Goal: Task Accomplishment & Management: Complete application form

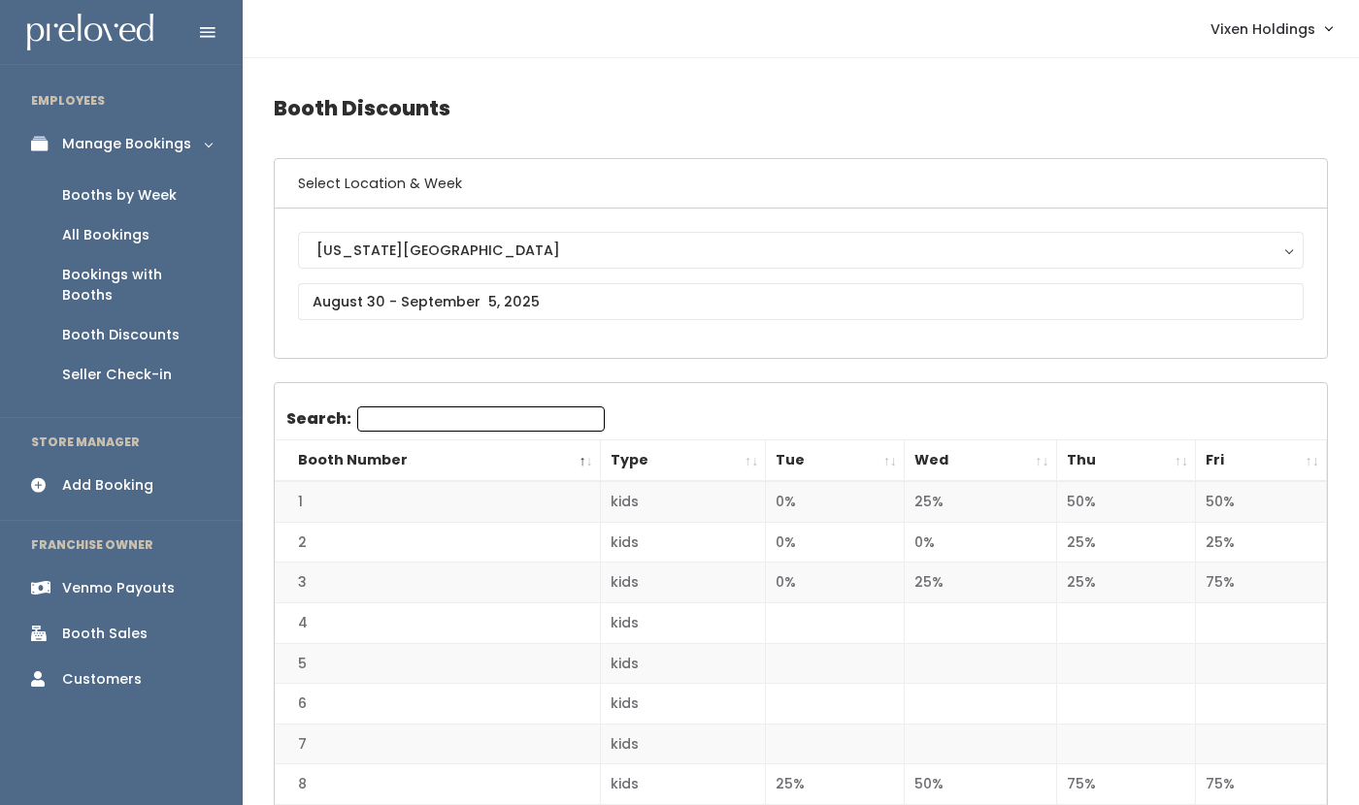
click at [153, 200] on div "Booths by Week" at bounding box center [119, 195] width 115 height 20
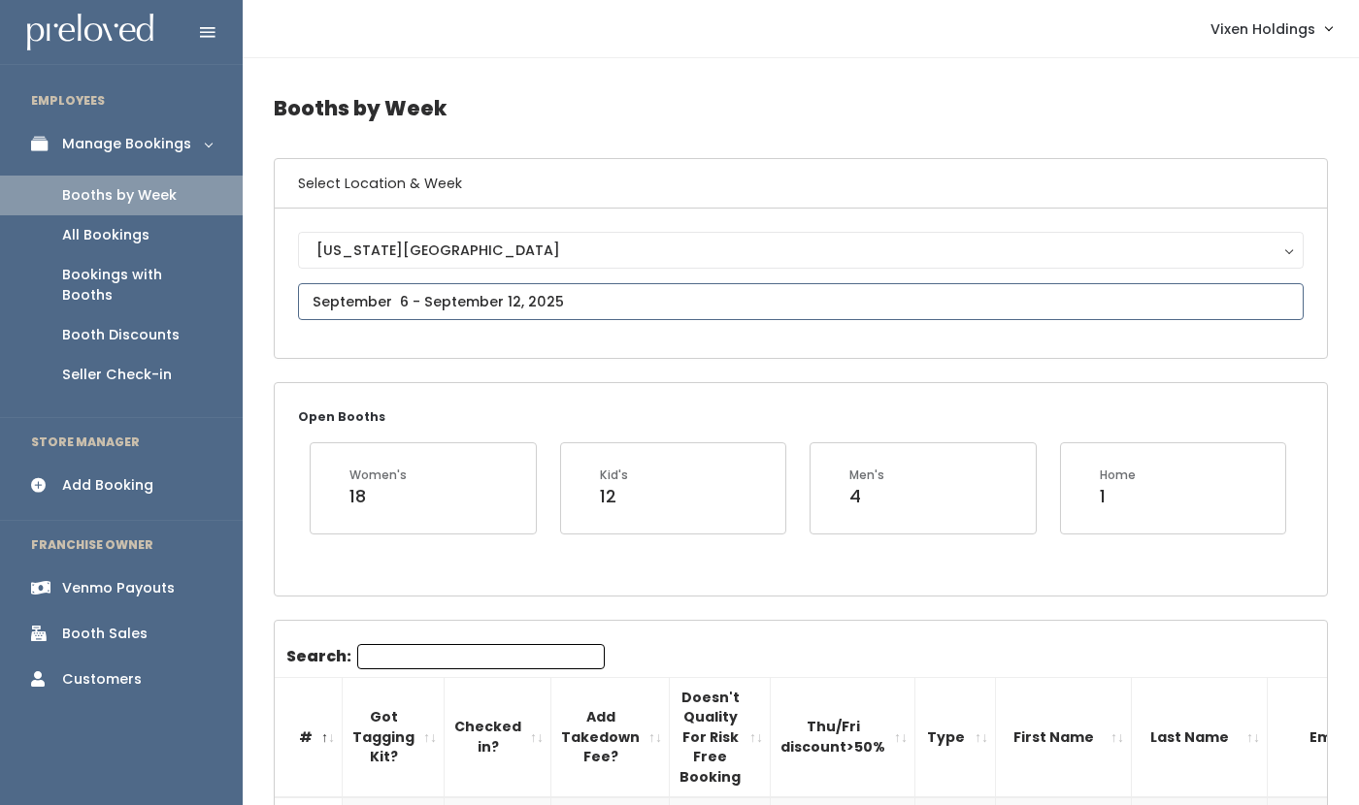
click at [476, 305] on input "text" at bounding box center [800, 301] width 1005 height 37
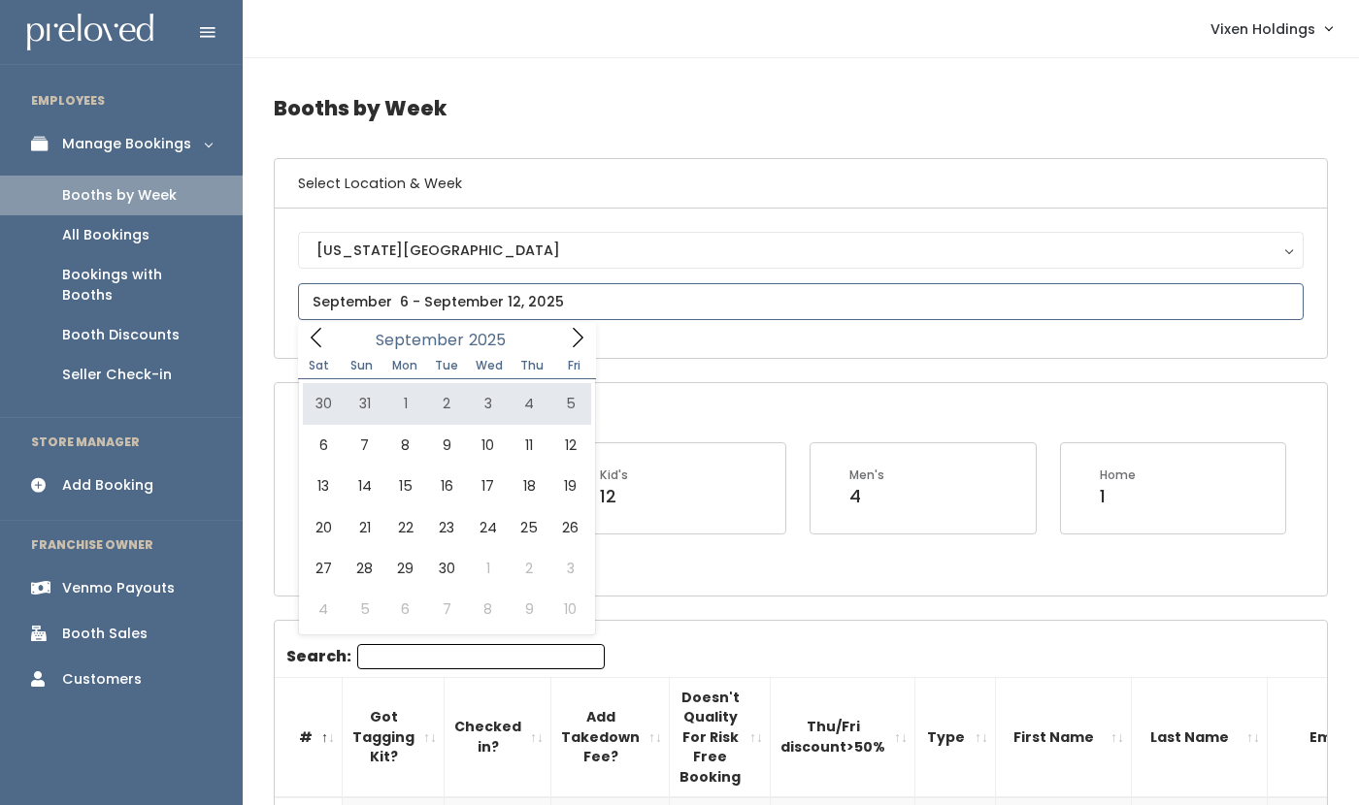
type input "August 30 to September 5"
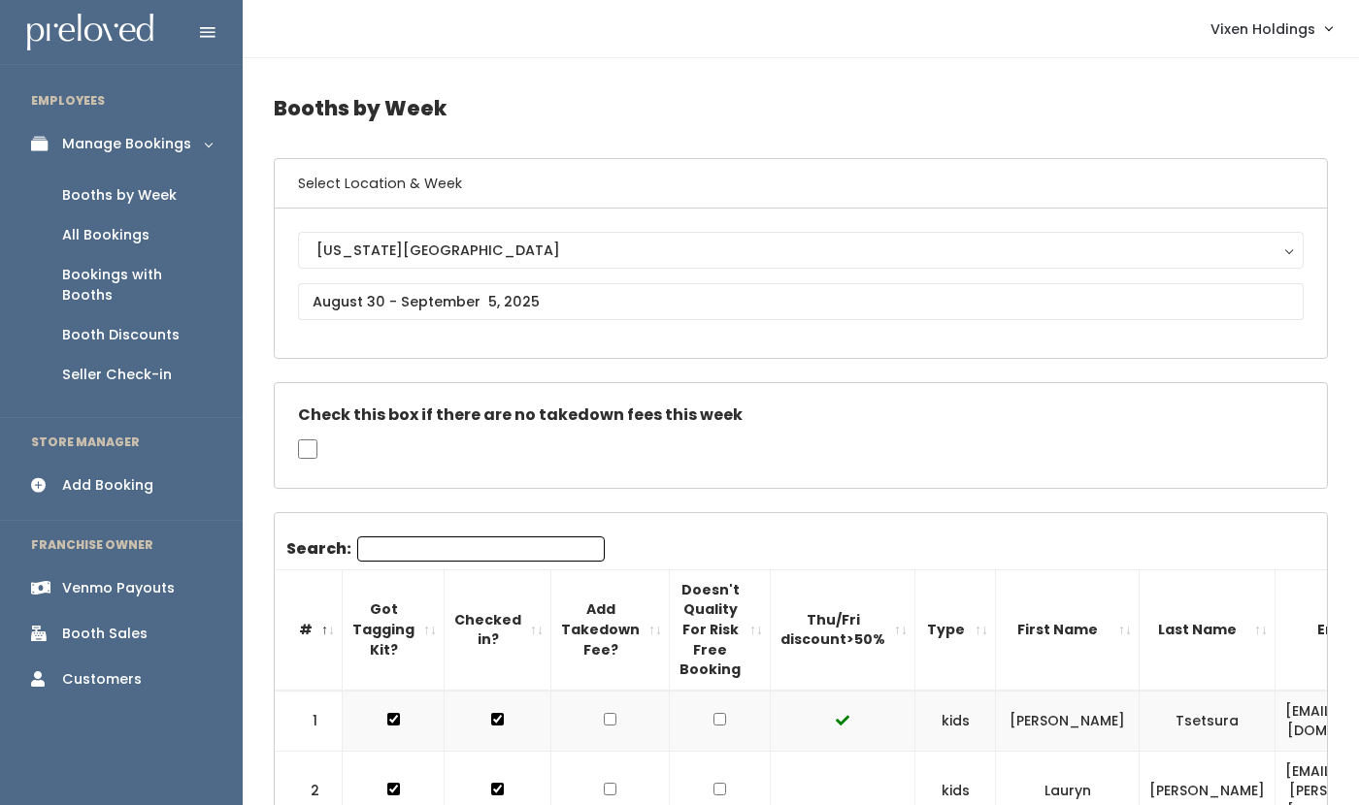
scroll to position [8, 0]
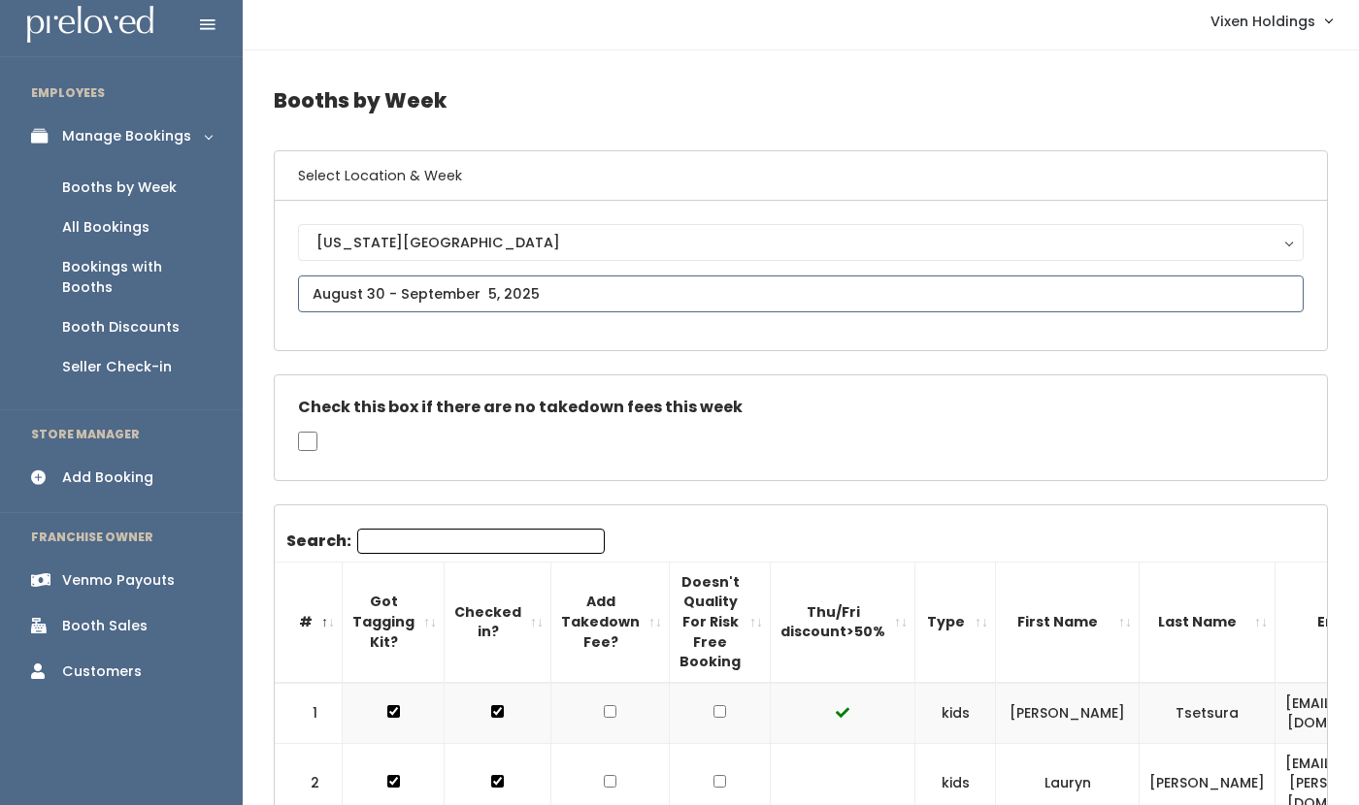
click at [415, 305] on input "text" at bounding box center [800, 294] width 1005 height 37
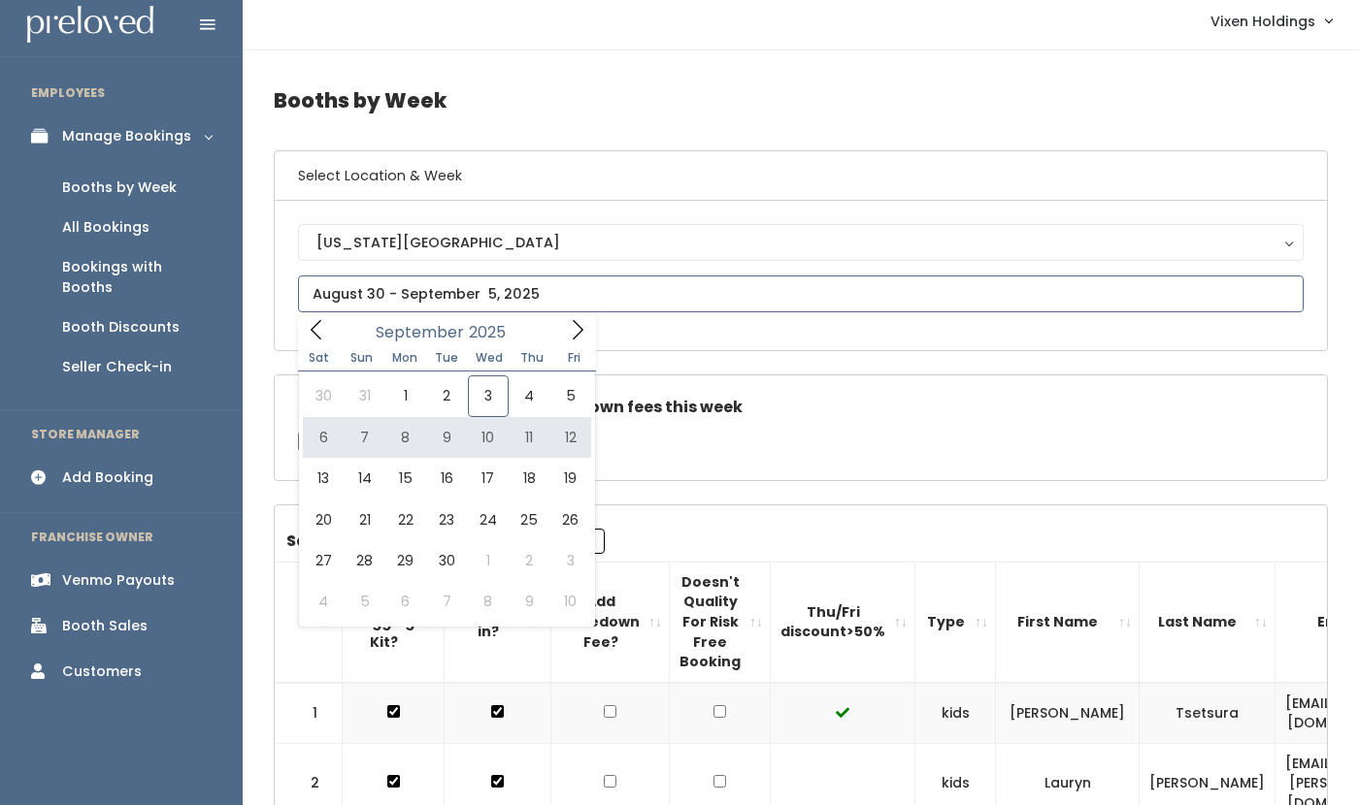
type input "[DATE] to [DATE]"
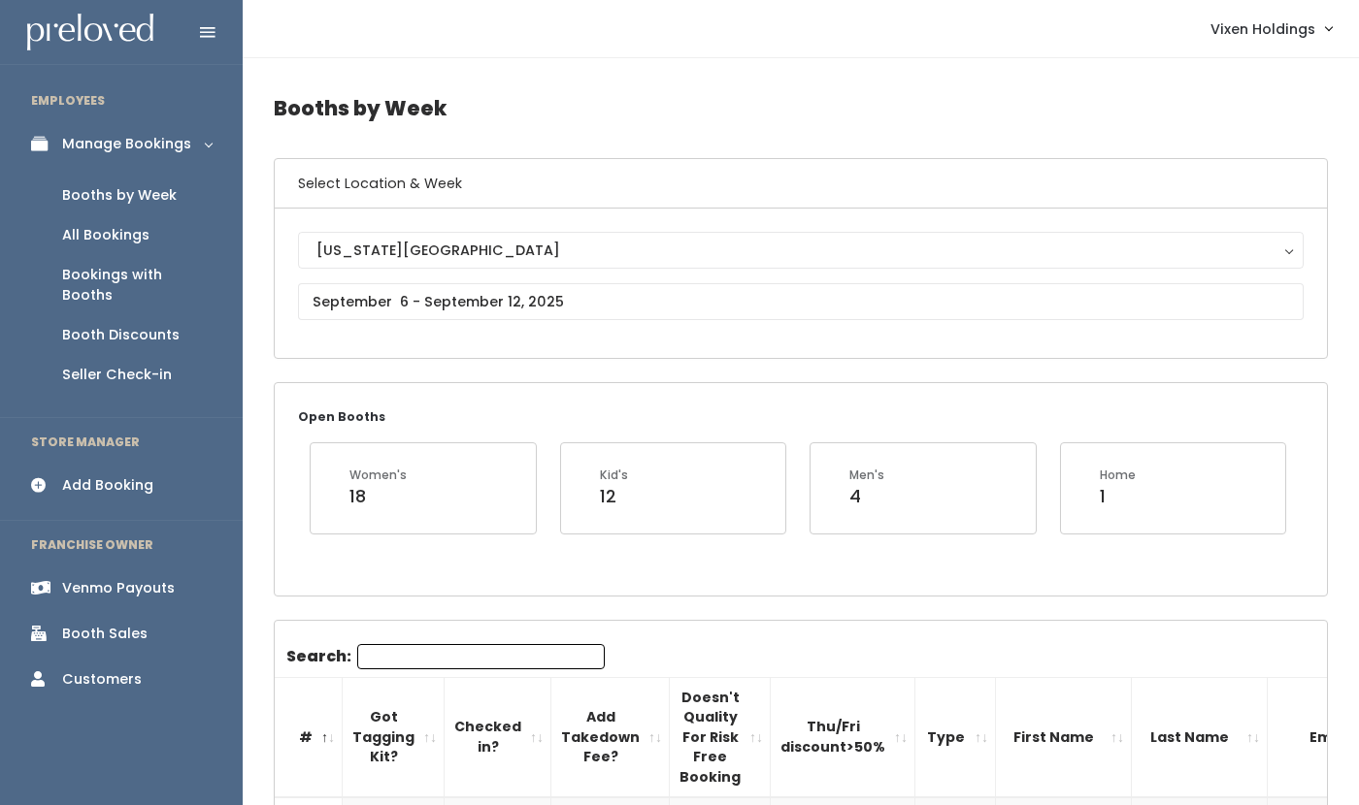
click at [128, 476] on div "Add Booking" at bounding box center [107, 486] width 91 height 20
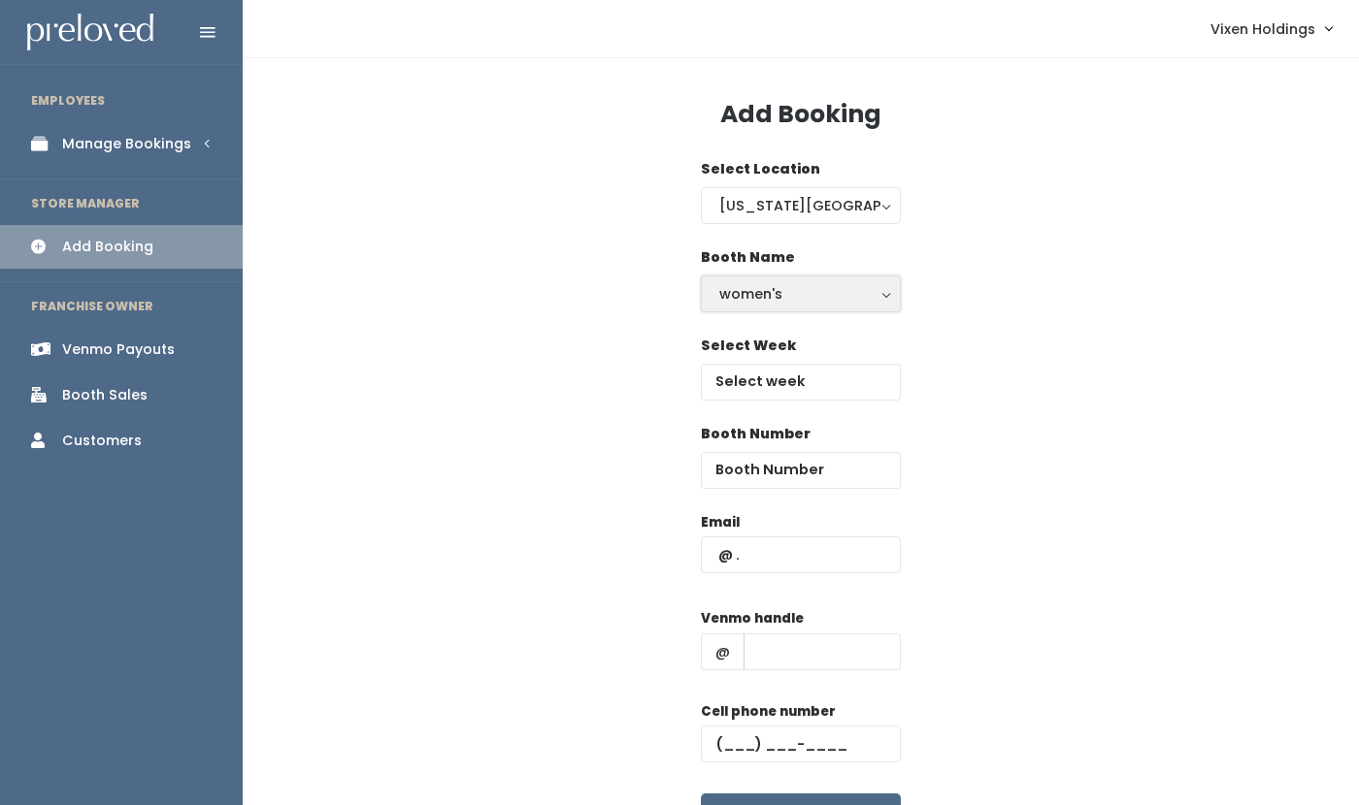
click at [795, 295] on div "women's" at bounding box center [800, 293] width 163 height 21
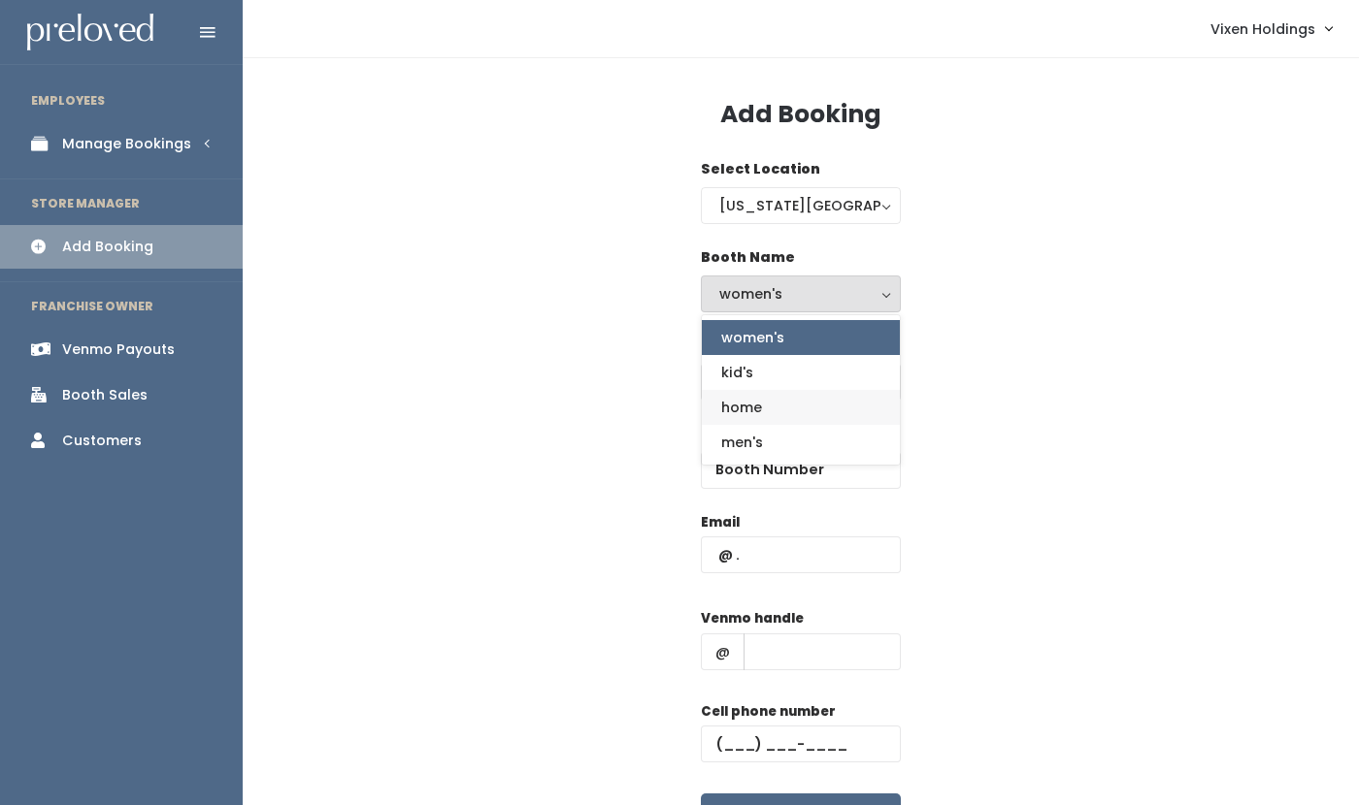
click at [774, 408] on link "home" at bounding box center [801, 407] width 198 height 35
select select "home"
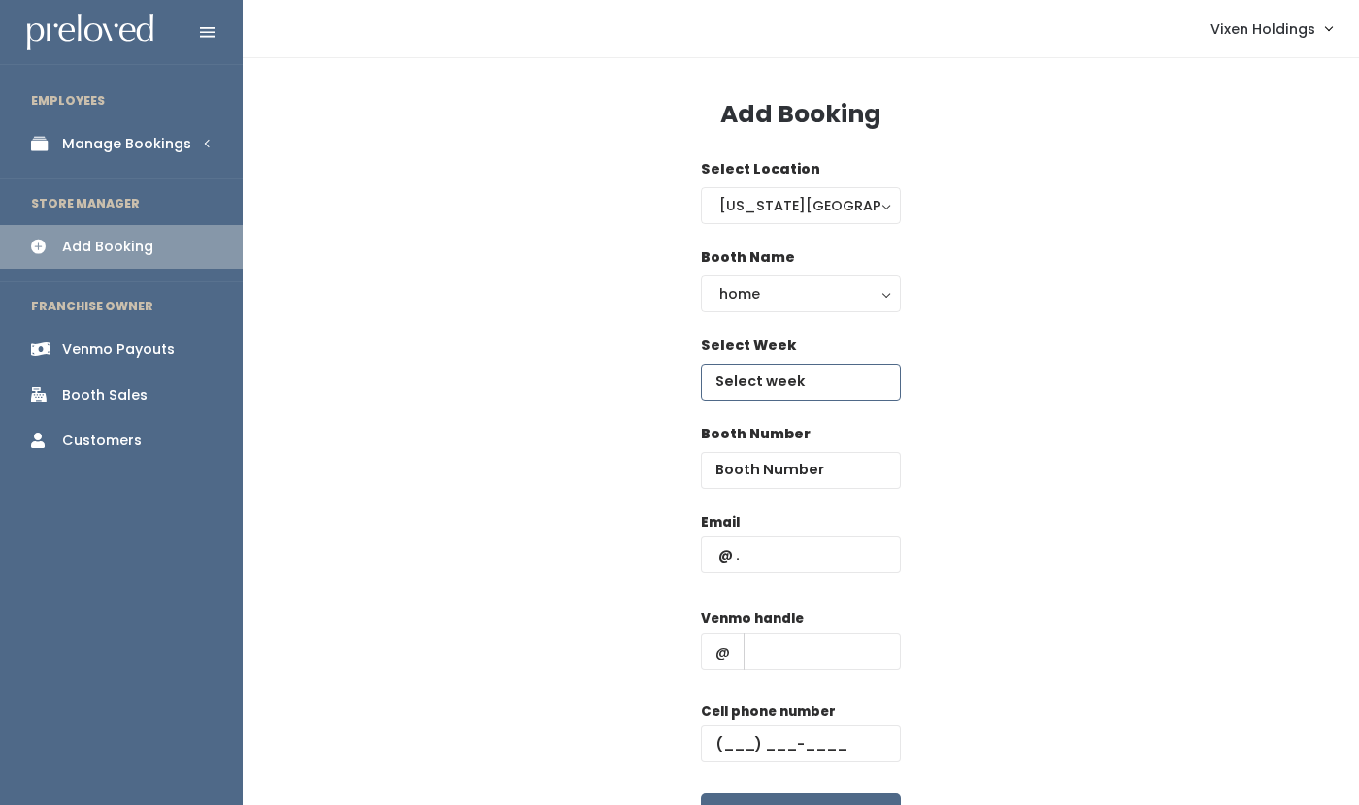
click at [782, 385] on input "text" at bounding box center [801, 382] width 200 height 37
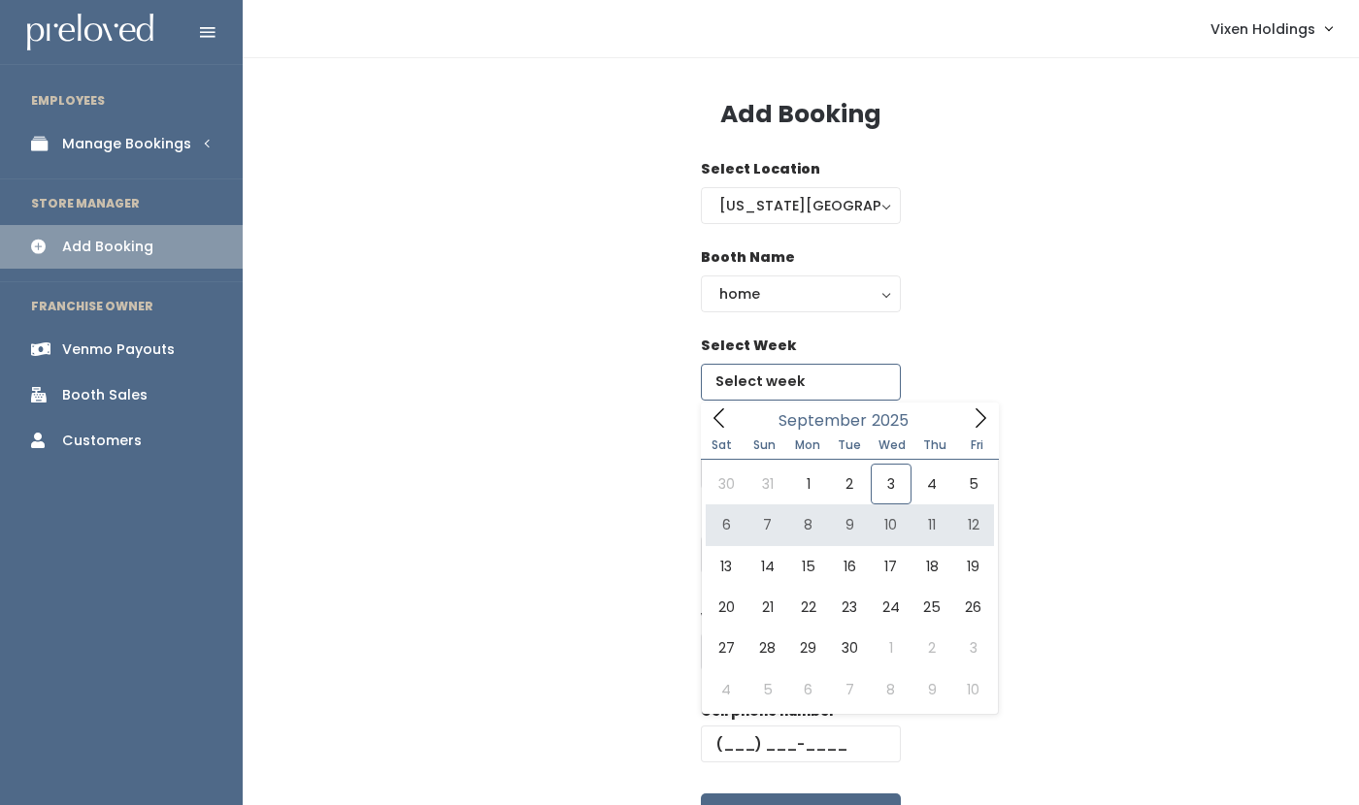
type input "[DATE] to [DATE]"
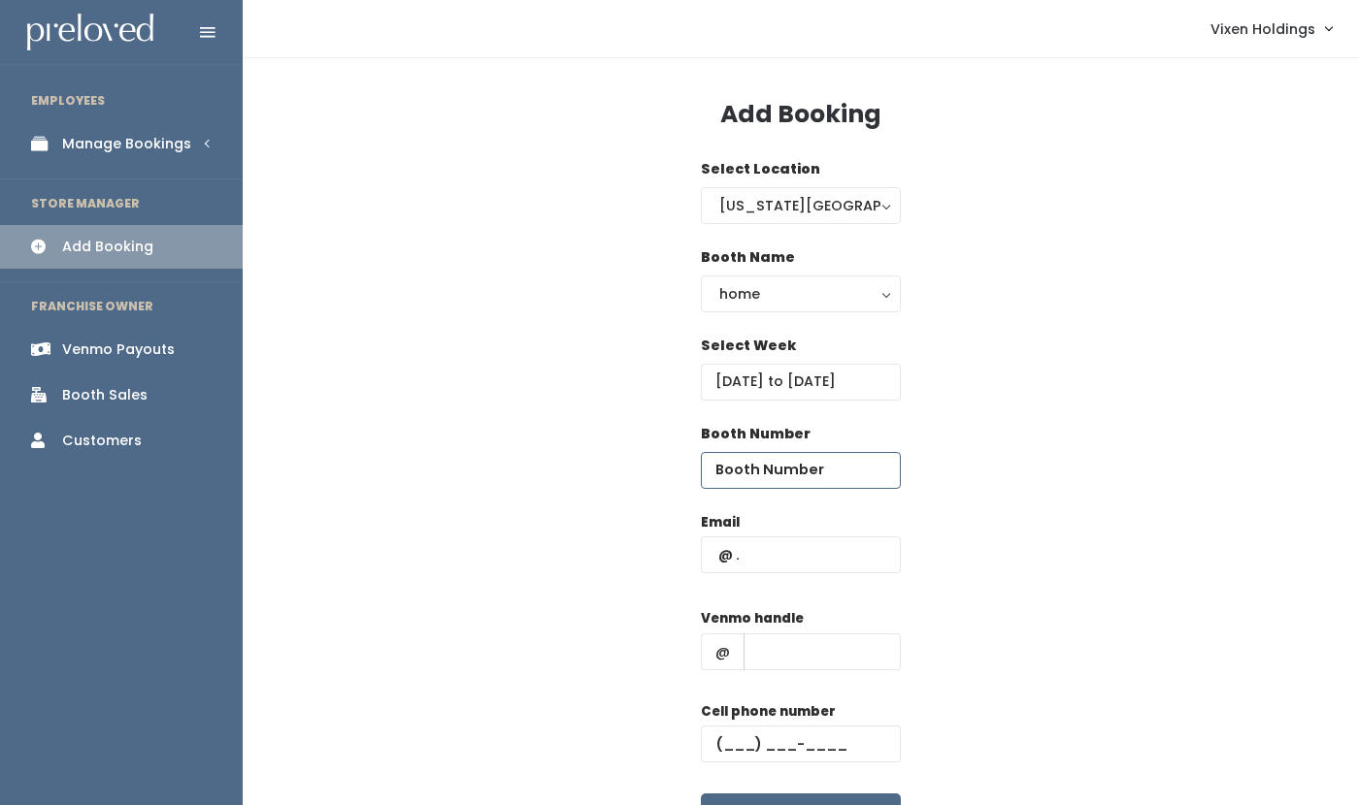
click at [778, 468] on input "number" at bounding box center [801, 470] width 200 height 37
type input "9"
click at [753, 556] on input "text" at bounding box center [801, 555] width 200 height 37
type input "kuklinskiheather@gmail.com"
click at [821, 649] on input "text" at bounding box center [821, 652] width 157 height 37
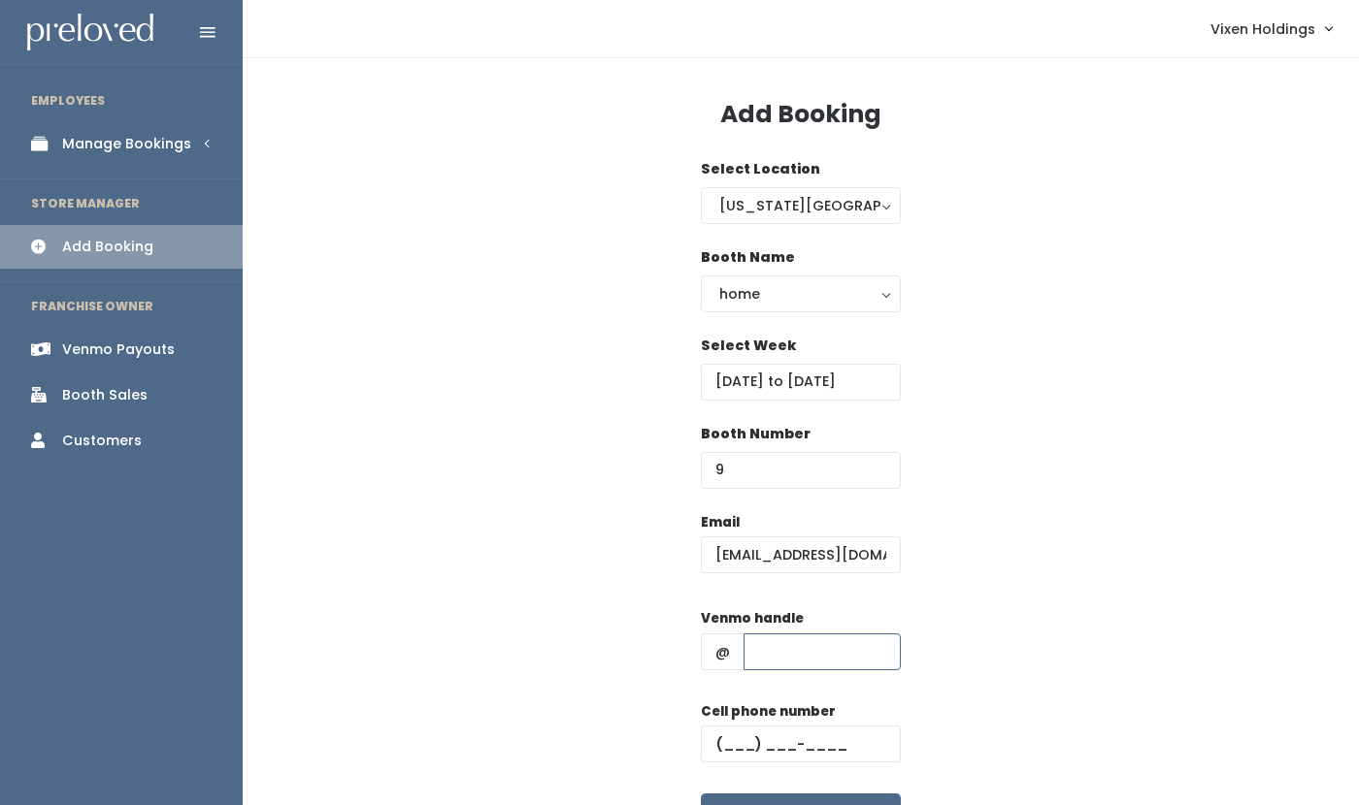
type input "[PERSON_NAME]"
click at [722, 749] on input "text" at bounding box center [801, 744] width 200 height 37
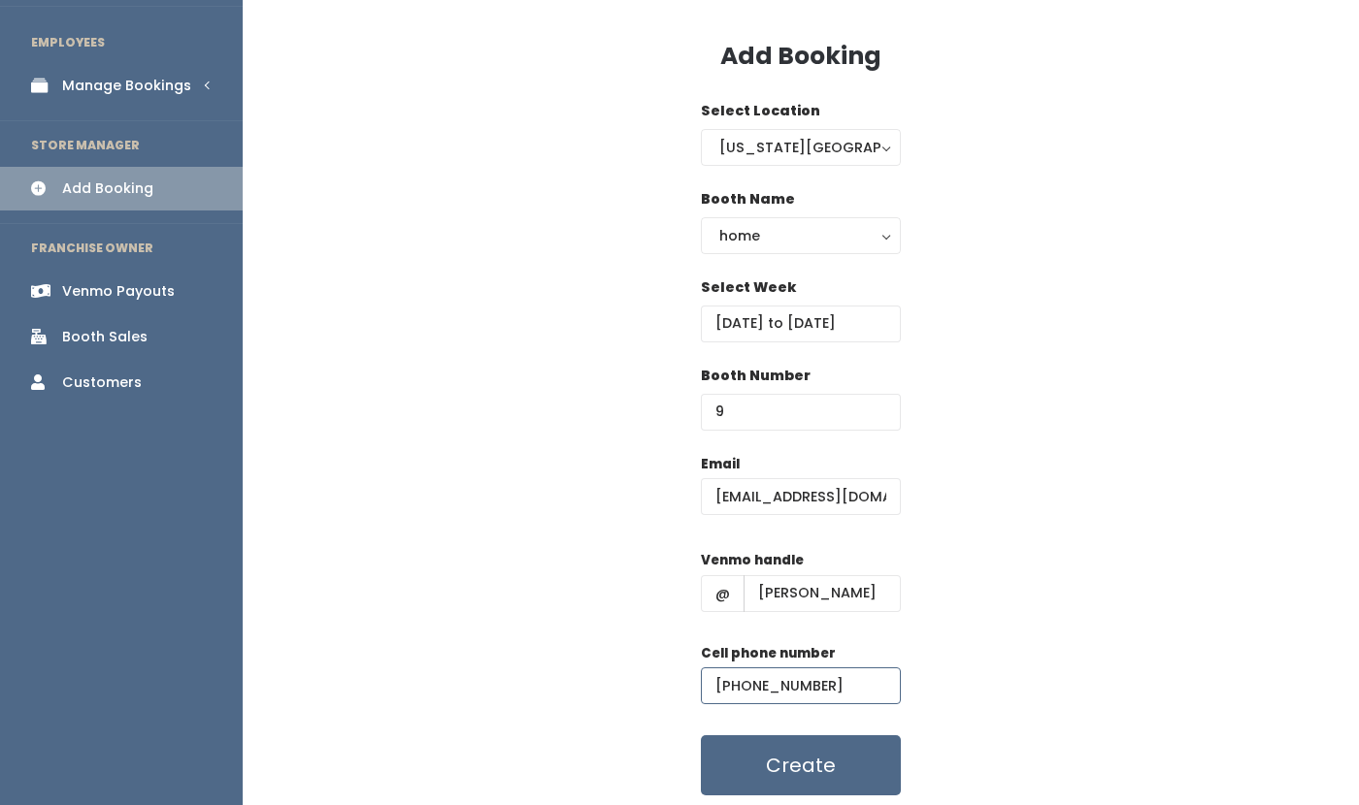
scroll to position [123, 0]
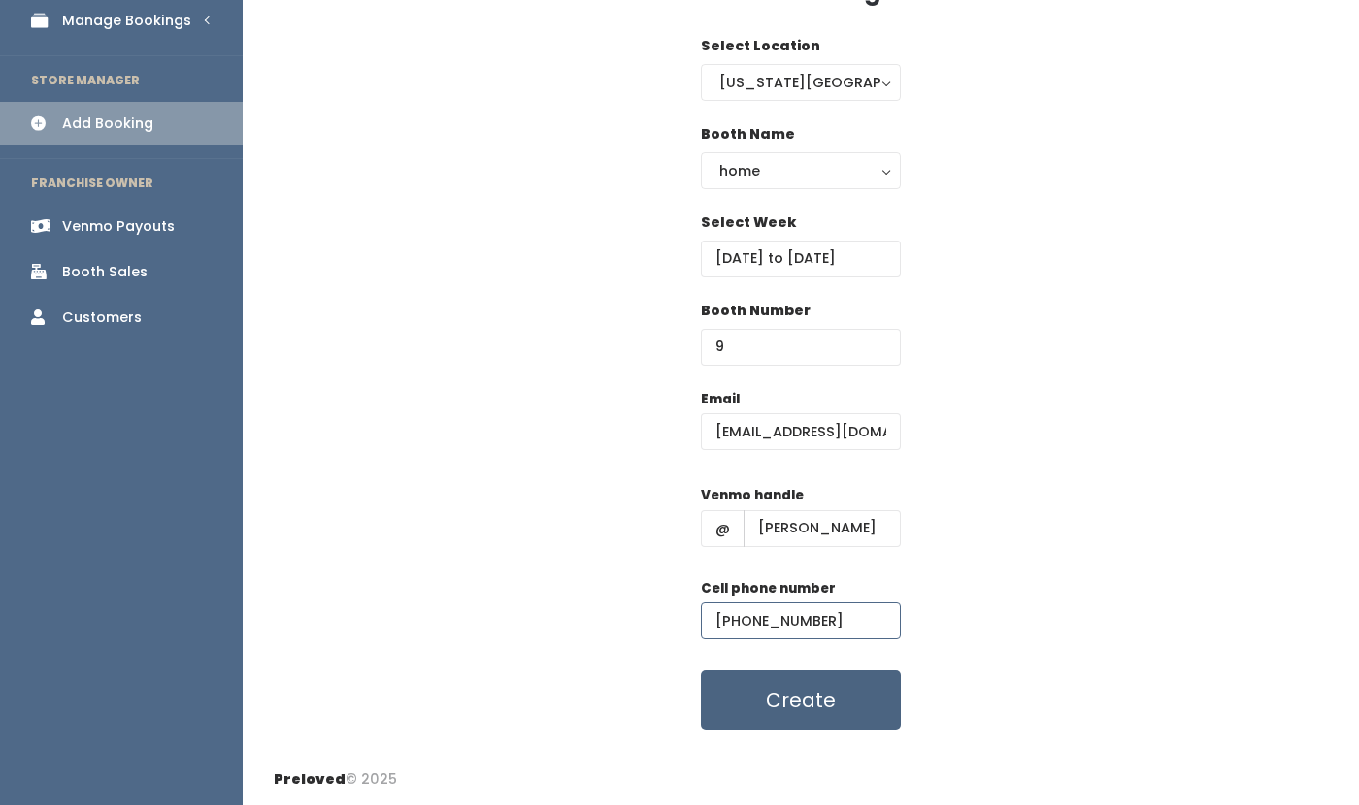
type input "(405) 640-1942"
click at [854, 701] on button "Create" at bounding box center [801, 701] width 200 height 60
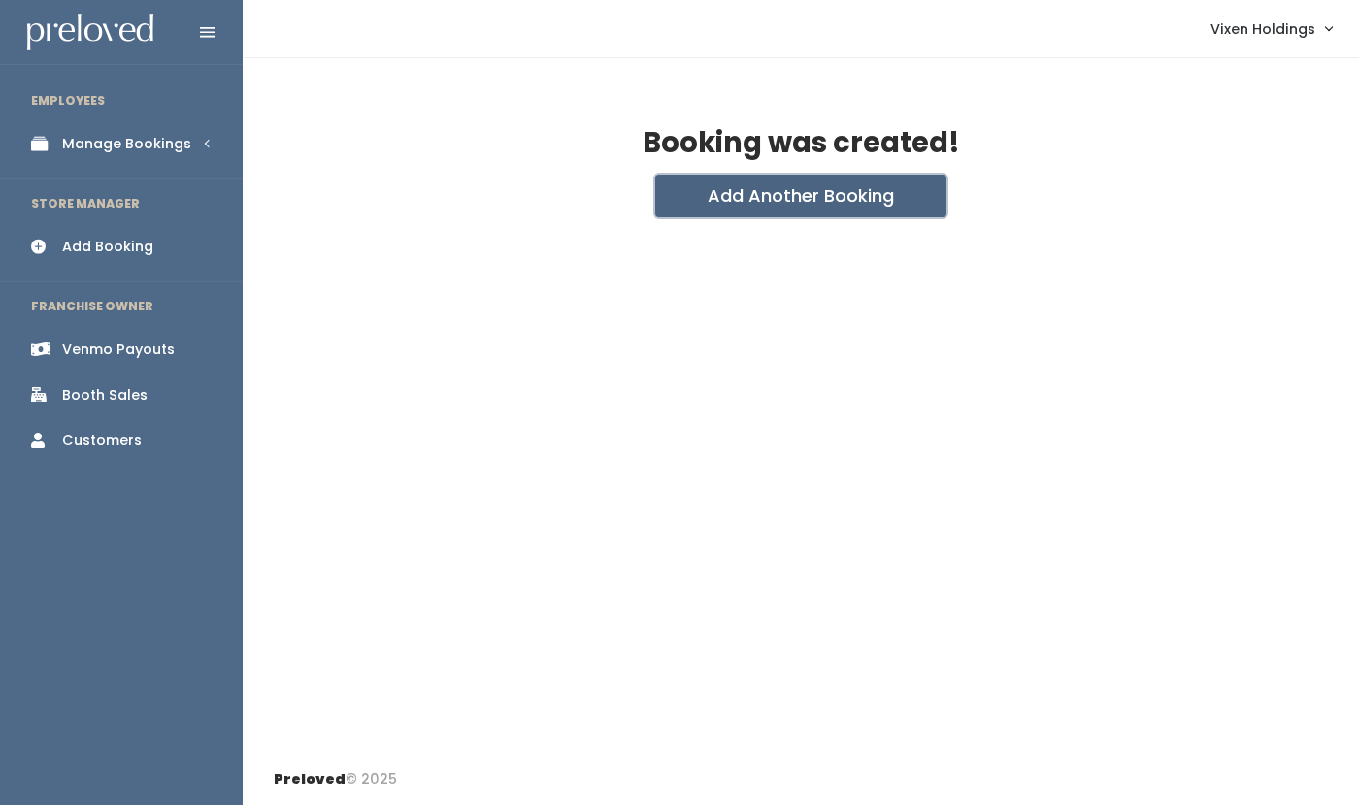
click at [781, 207] on button "Add Another Booking" at bounding box center [800, 196] width 291 height 43
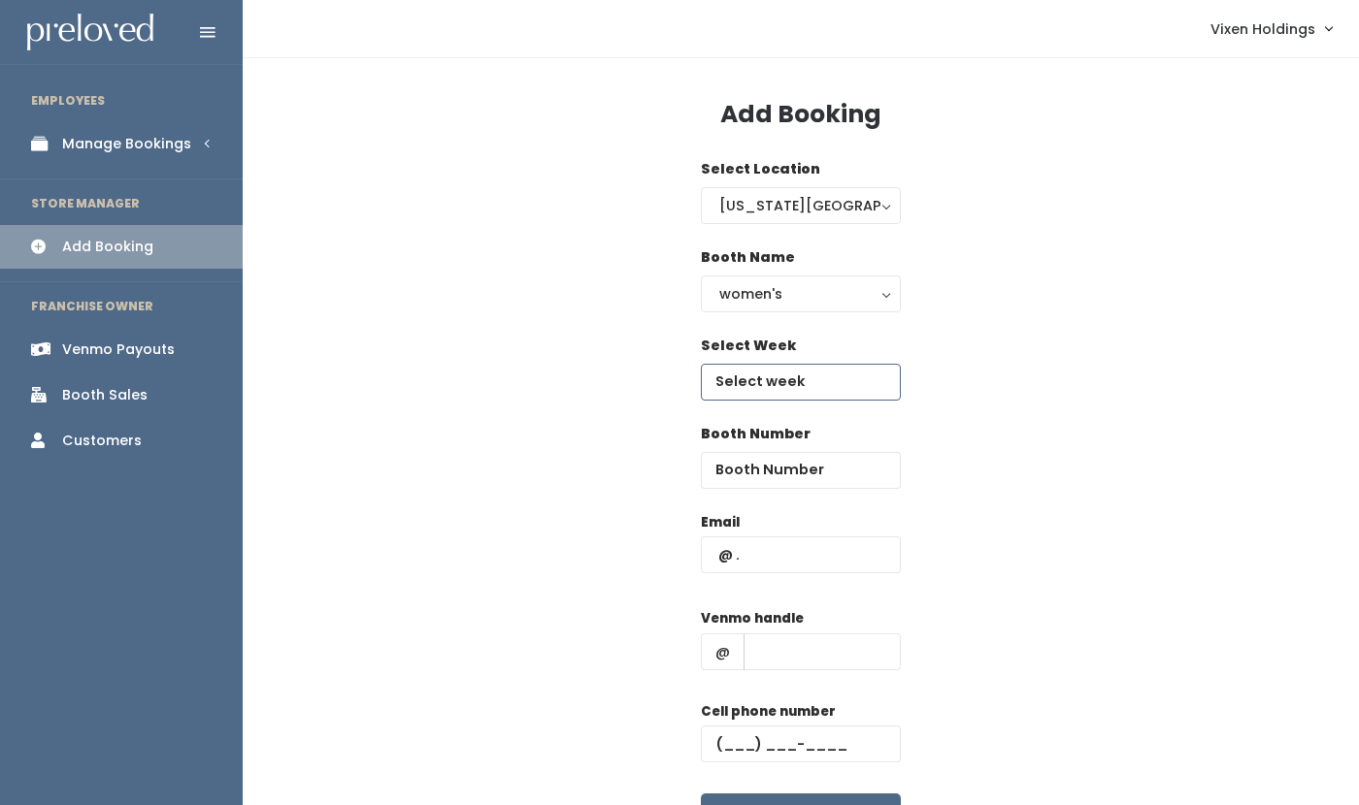
click at [742, 384] on input "text" at bounding box center [801, 382] width 200 height 37
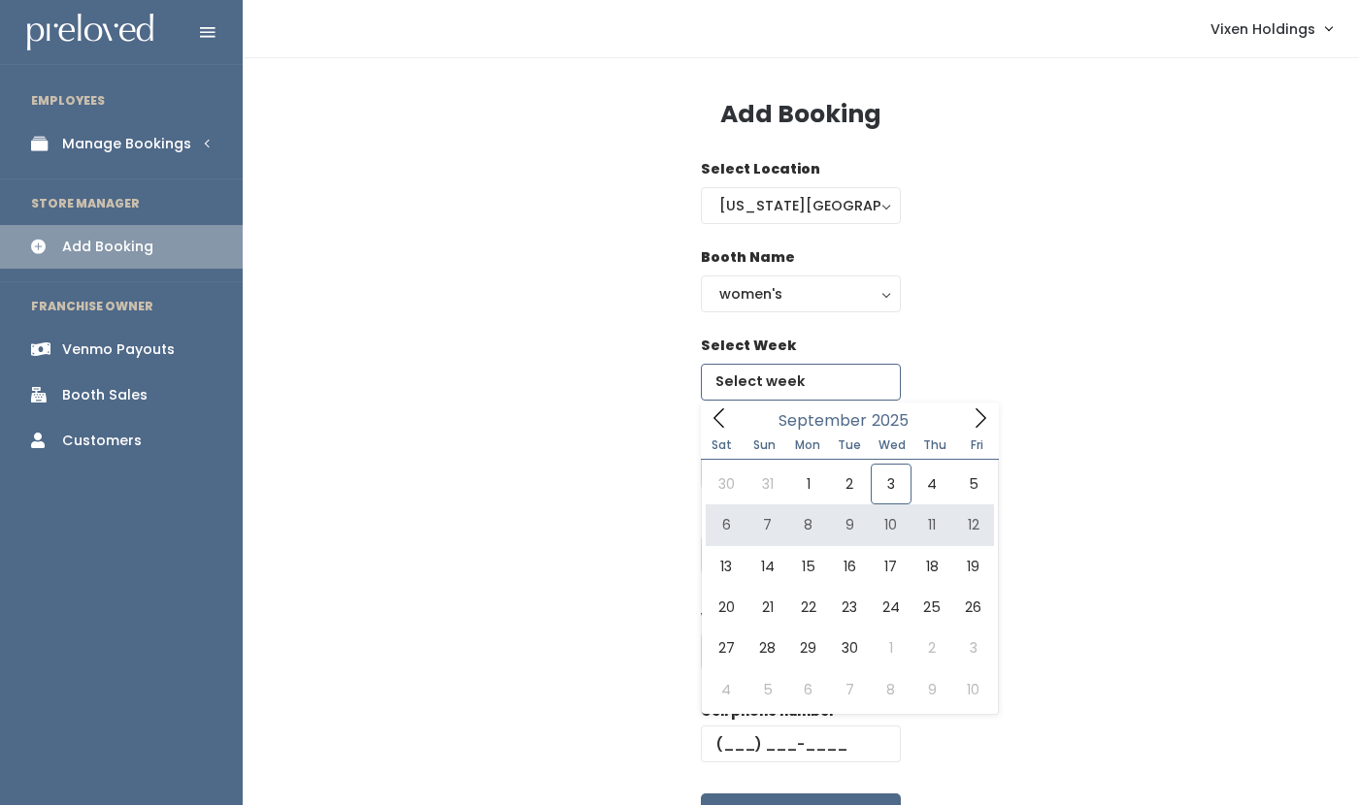
type input "September 6 to September 12"
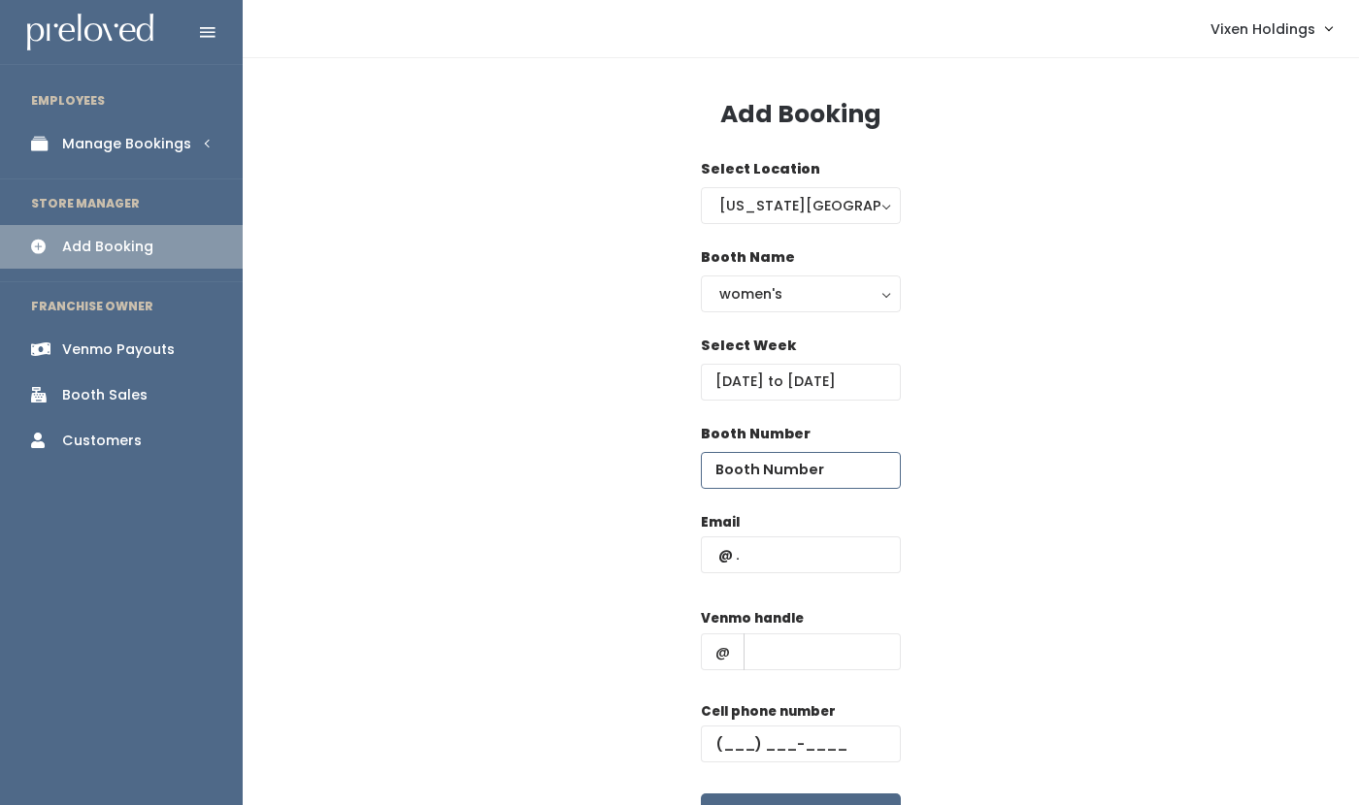
click at [765, 468] on input "number" at bounding box center [801, 470] width 200 height 37
type input "10"
click at [708, 544] on input "text" at bounding box center [801, 555] width 200 height 37
type input "kuklinskiheather@gmail.com"
click at [820, 654] on input "text" at bounding box center [821, 652] width 157 height 37
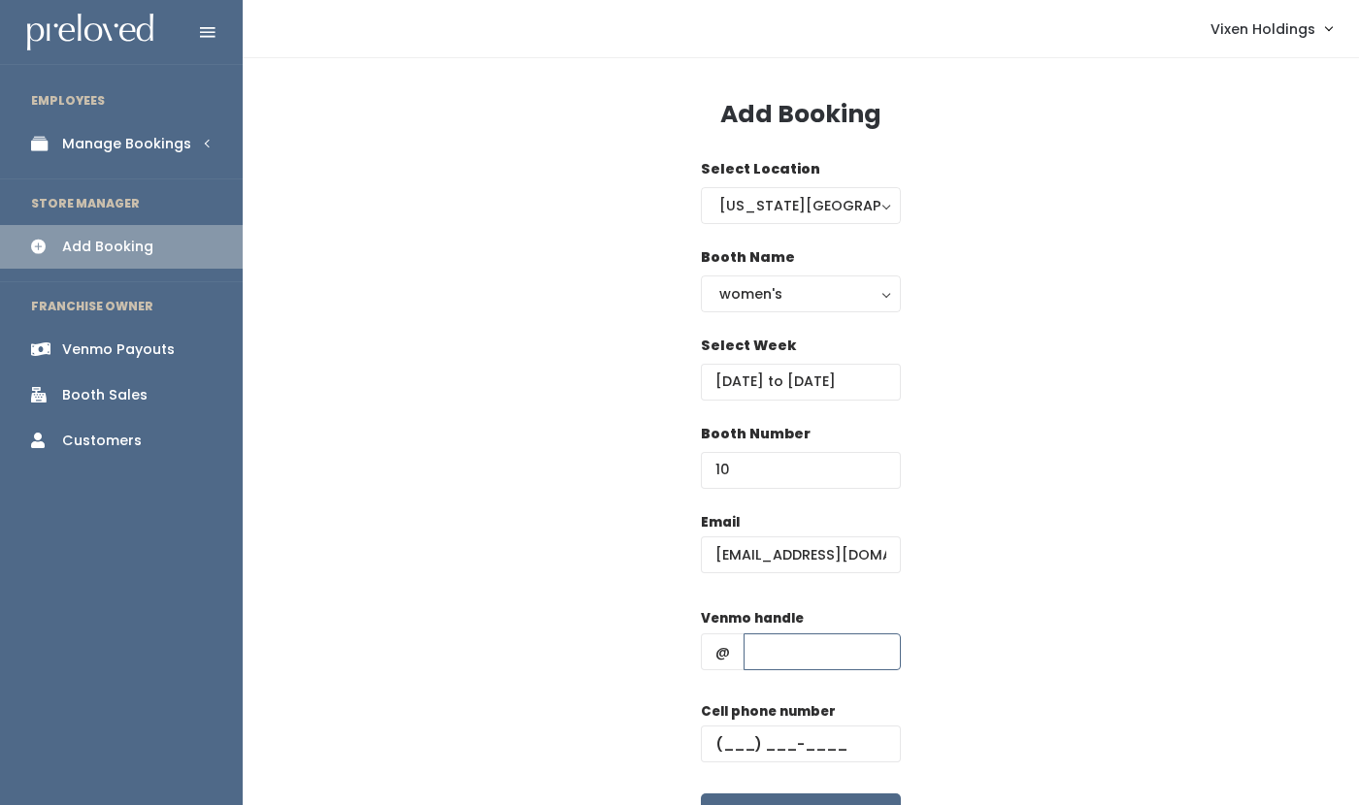
type input "[PERSON_NAME]"
click at [716, 742] on input "text" at bounding box center [801, 744] width 200 height 37
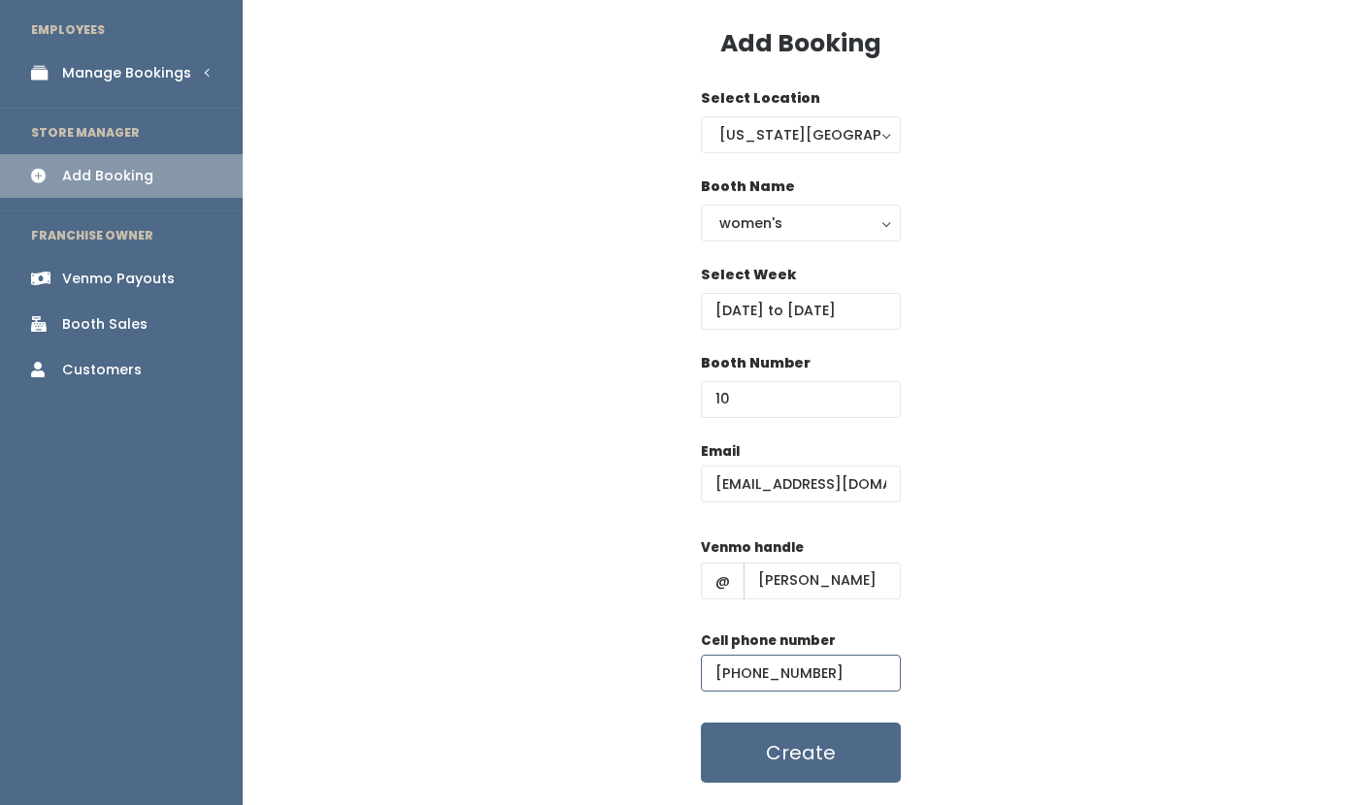
scroll to position [123, 0]
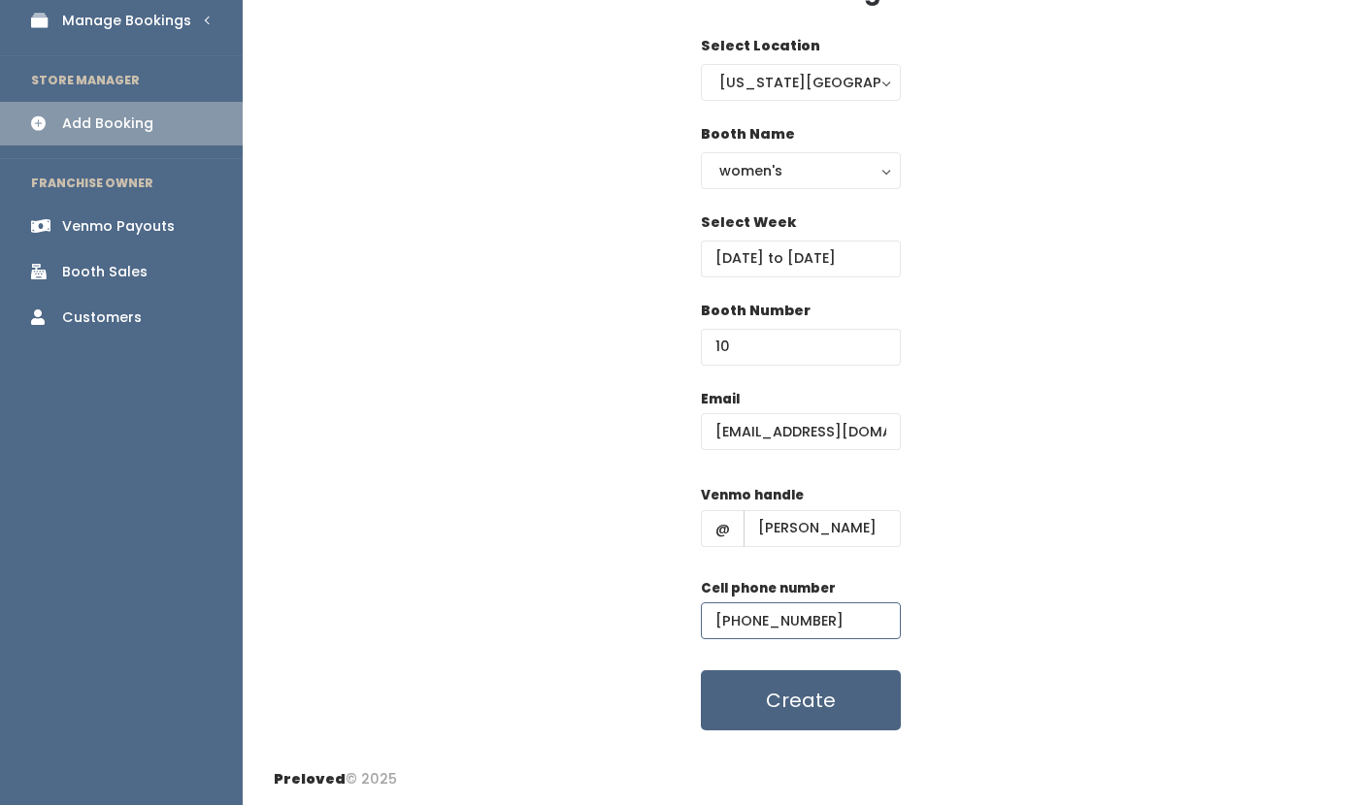
type input "[PHONE_NUMBER]"
click at [846, 704] on button "Create" at bounding box center [801, 701] width 200 height 60
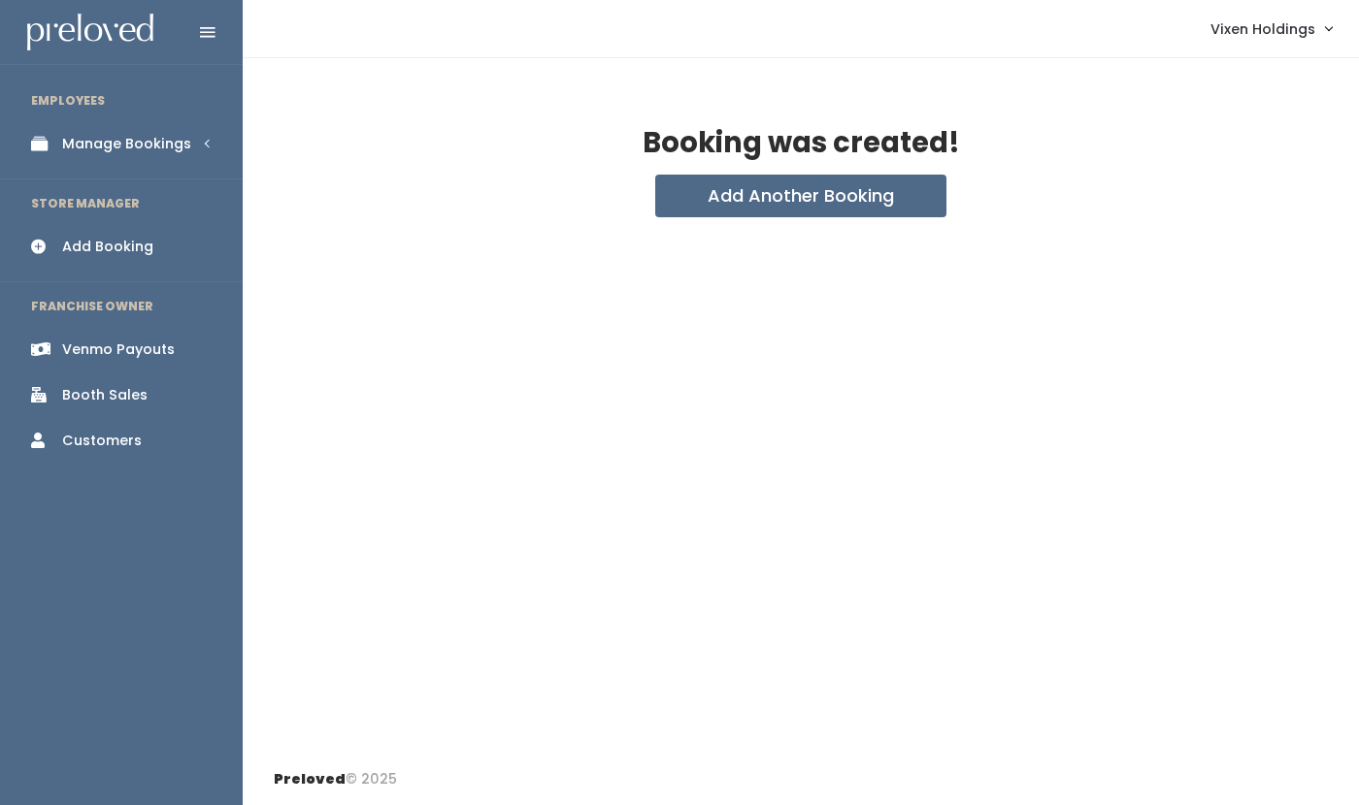
click at [106, 396] on div "Booth Sales" at bounding box center [104, 395] width 85 height 20
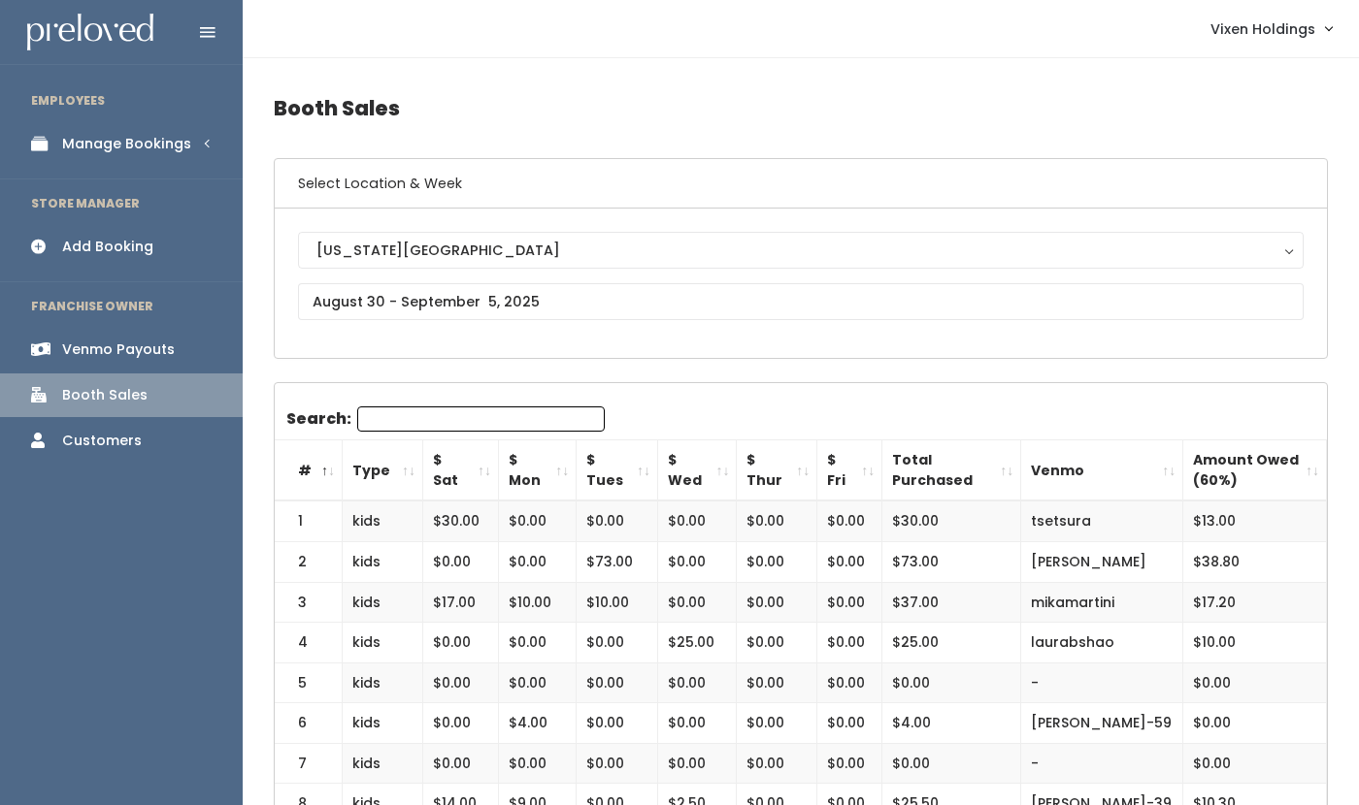
click at [148, 149] on div "Manage Bookings" at bounding box center [126, 144] width 129 height 20
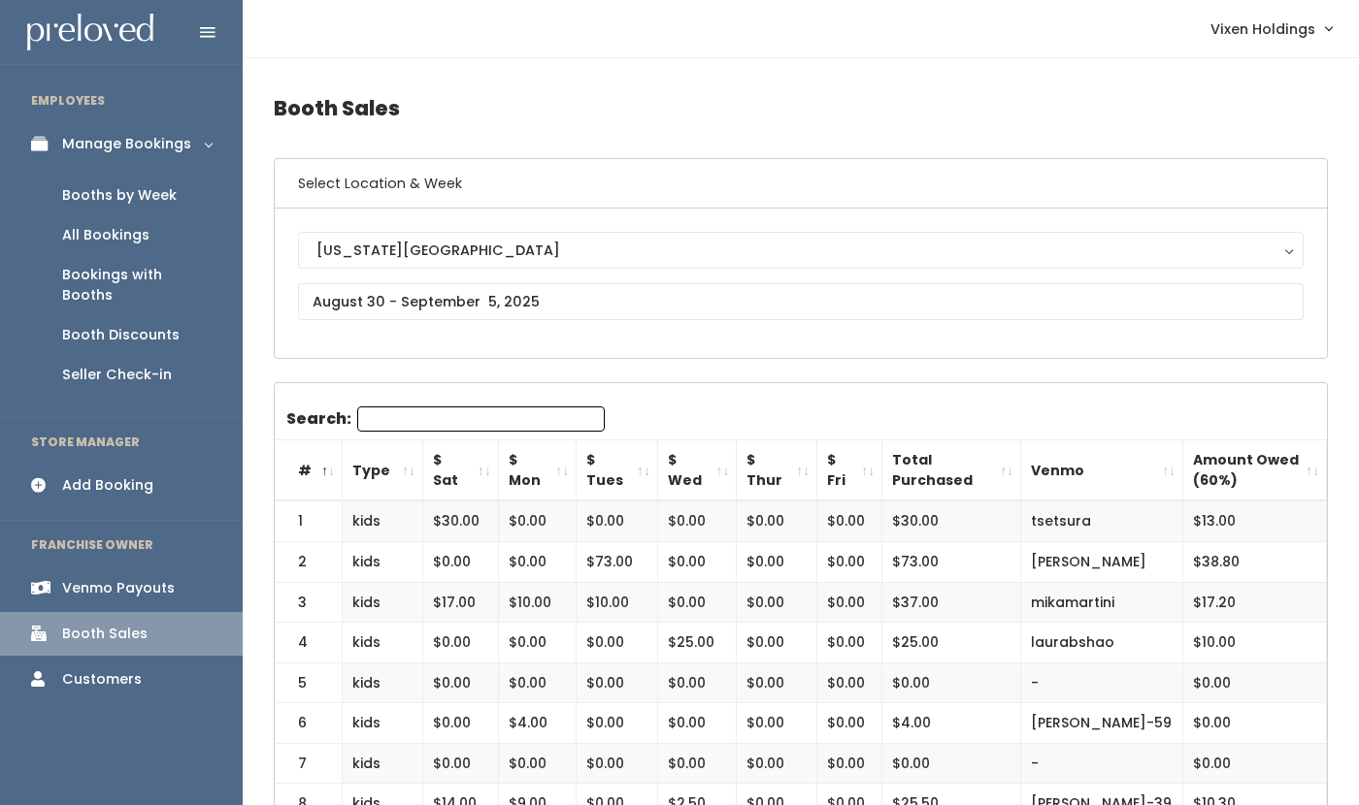
click at [135, 200] on div "Booths by Week" at bounding box center [119, 195] width 115 height 20
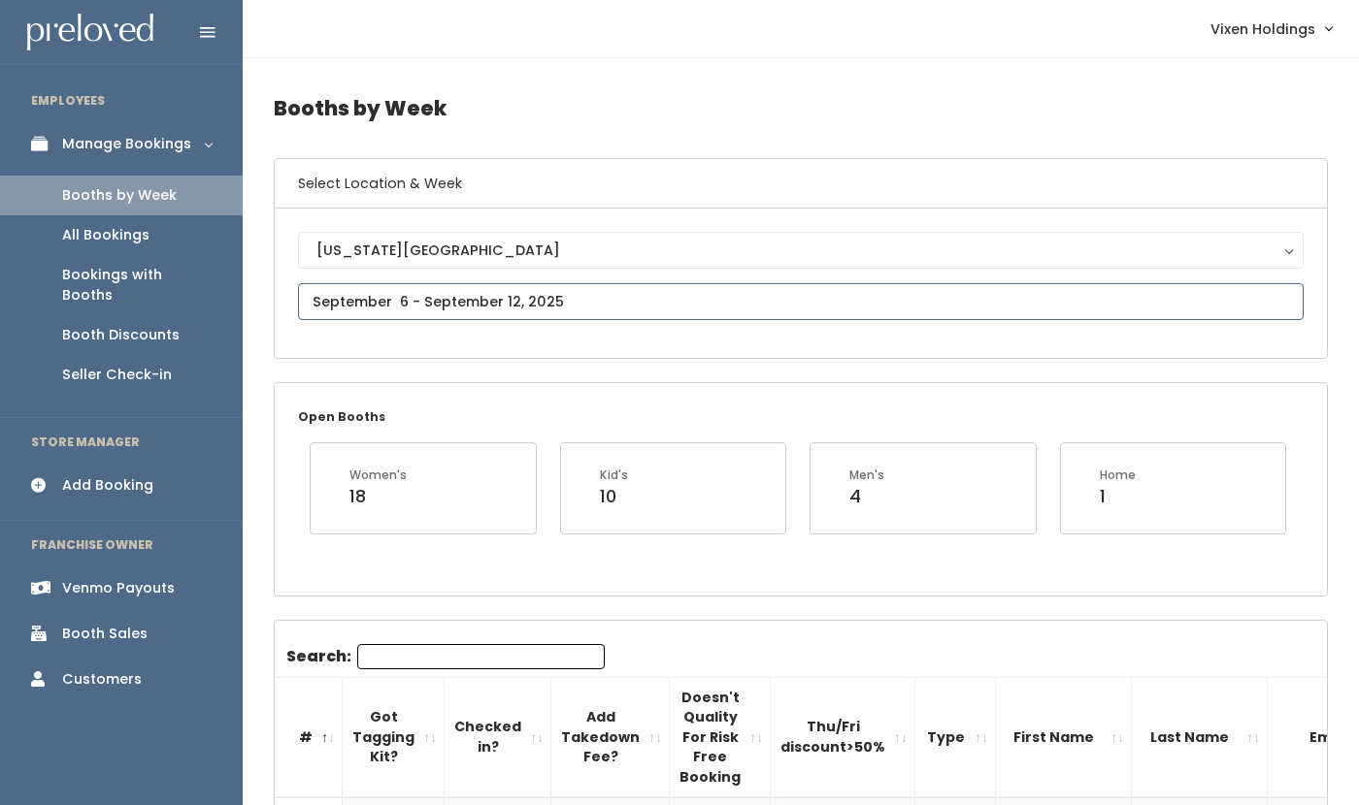
click at [475, 306] on input "text" at bounding box center [800, 301] width 1005 height 37
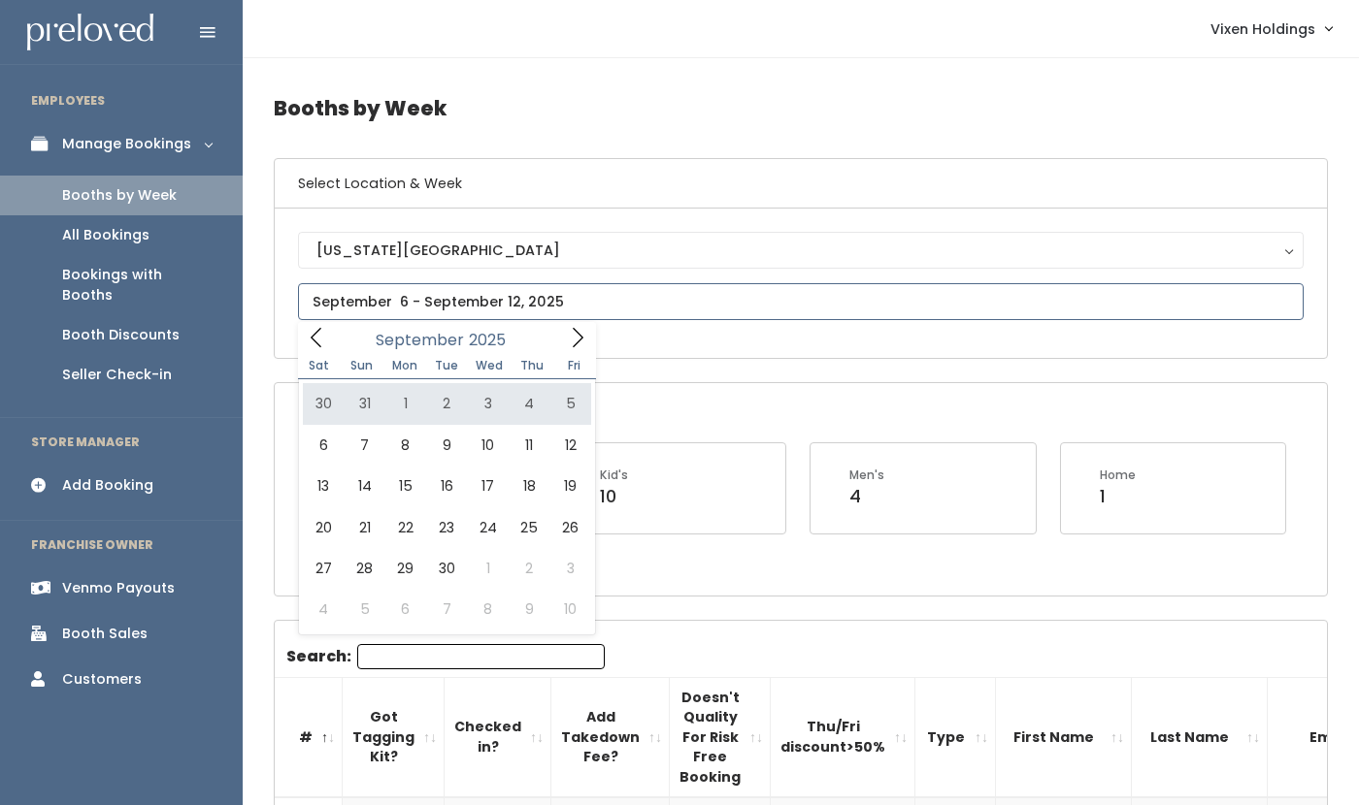
type input "August 30 to September 5"
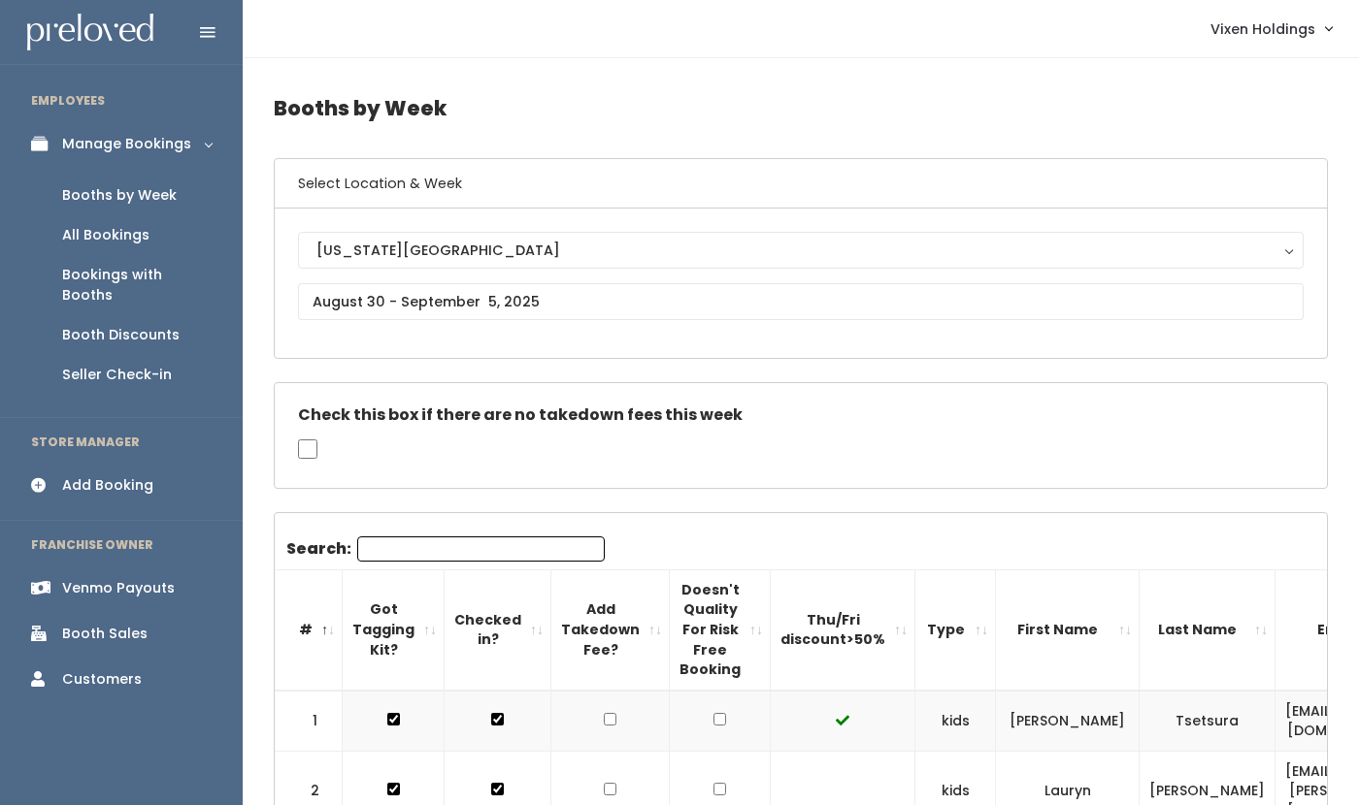
click at [121, 476] on div "Add Booking" at bounding box center [107, 486] width 91 height 20
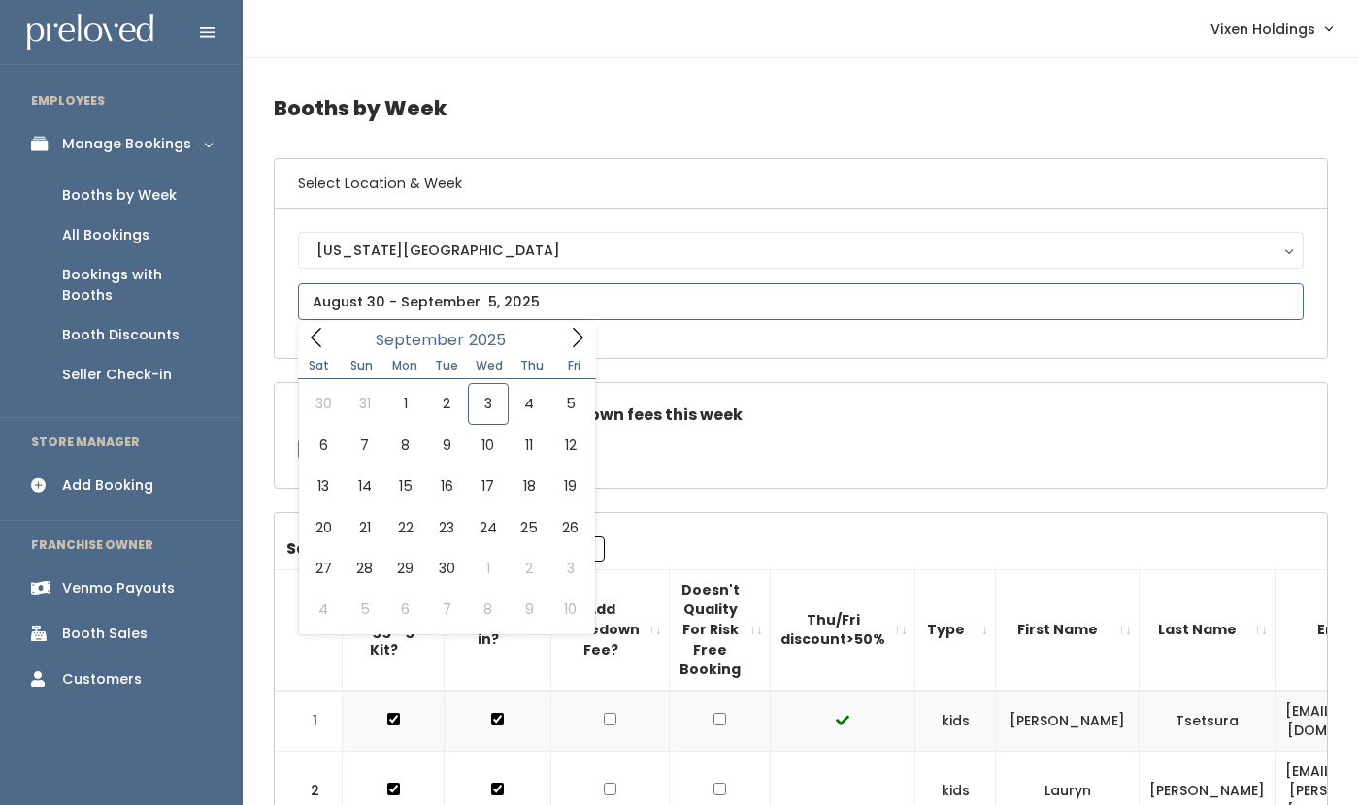
click at [379, 308] on input "text" at bounding box center [800, 301] width 1005 height 37
click at [316, 336] on icon at bounding box center [316, 337] width 21 height 21
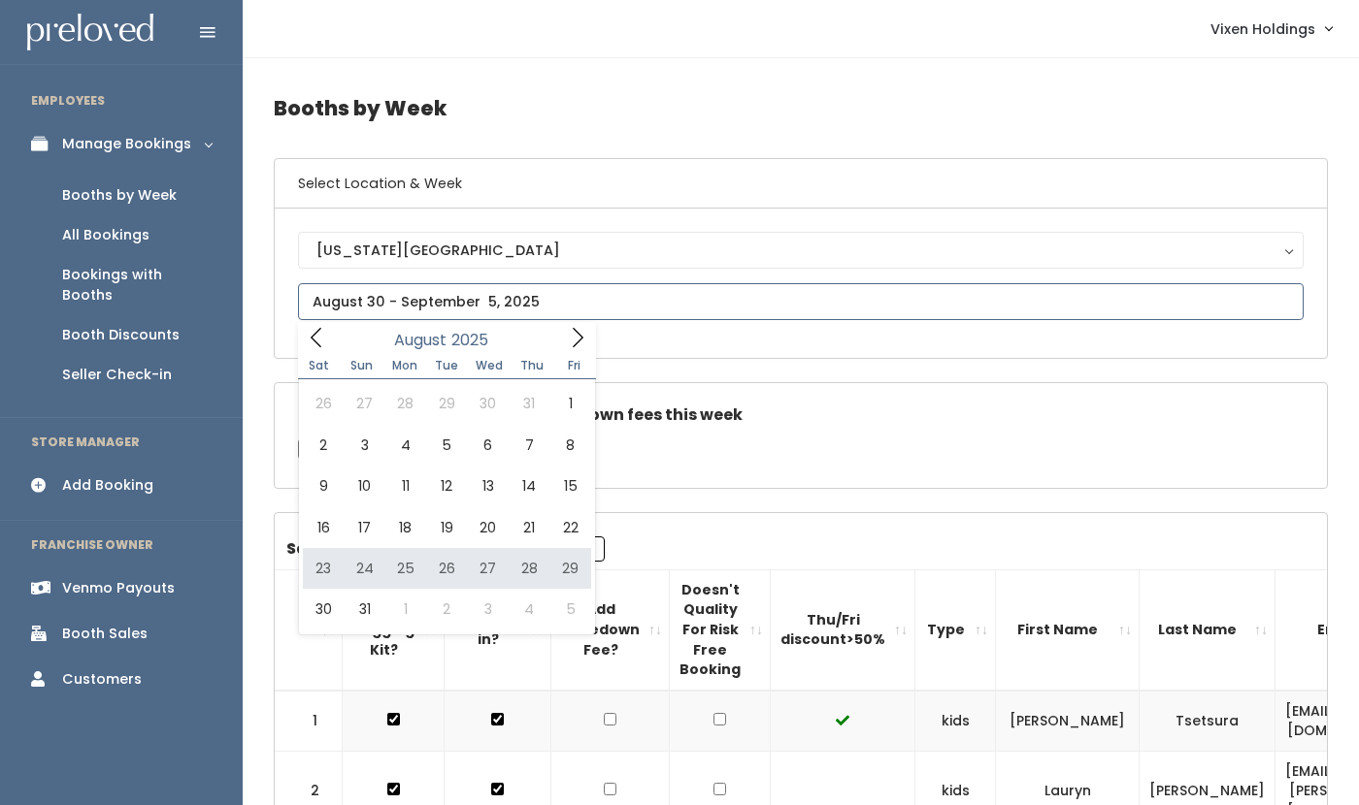
type input "August 23 to August 29"
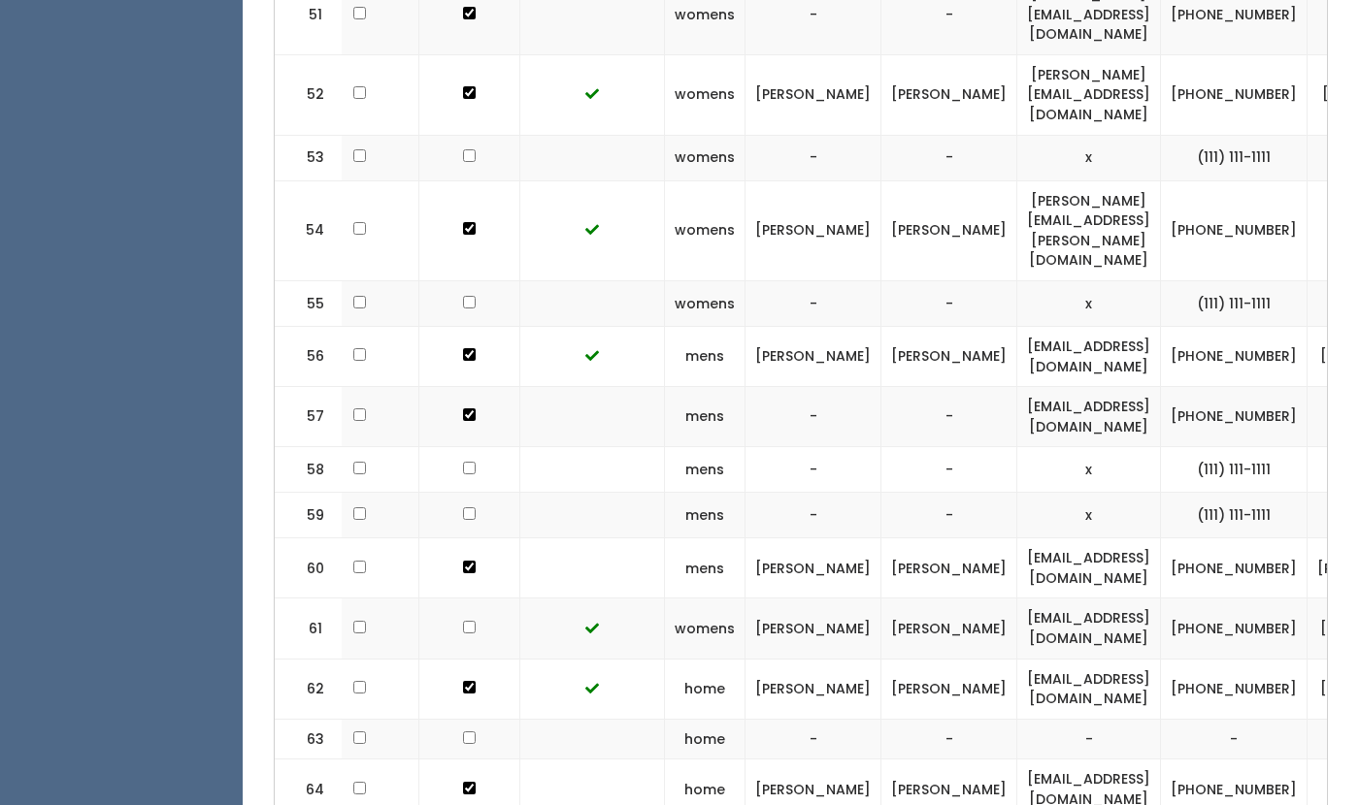
scroll to position [0, 397]
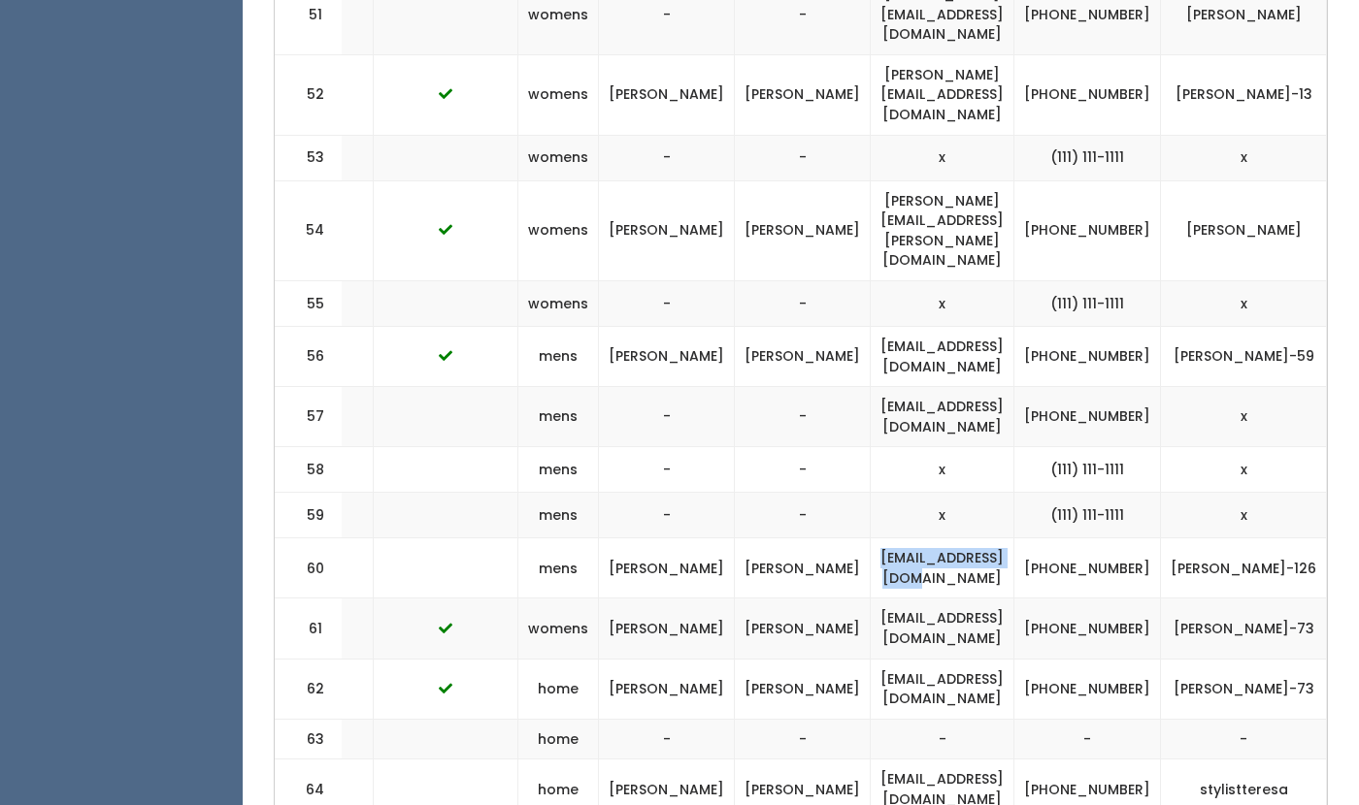
drag, startPoint x: 955, startPoint y: 404, endPoint x: 781, endPoint y: 416, distance: 174.2
click at [871, 539] on td "samc97937@gmail.com" at bounding box center [943, 569] width 144 height 60
copy td "samc97937@gmail.com"
drag, startPoint x: 1062, startPoint y: 415, endPoint x: 995, endPoint y: 394, distance: 70.3
click at [1014, 539] on td "(405) 916-0126" at bounding box center [1087, 569] width 147 height 60
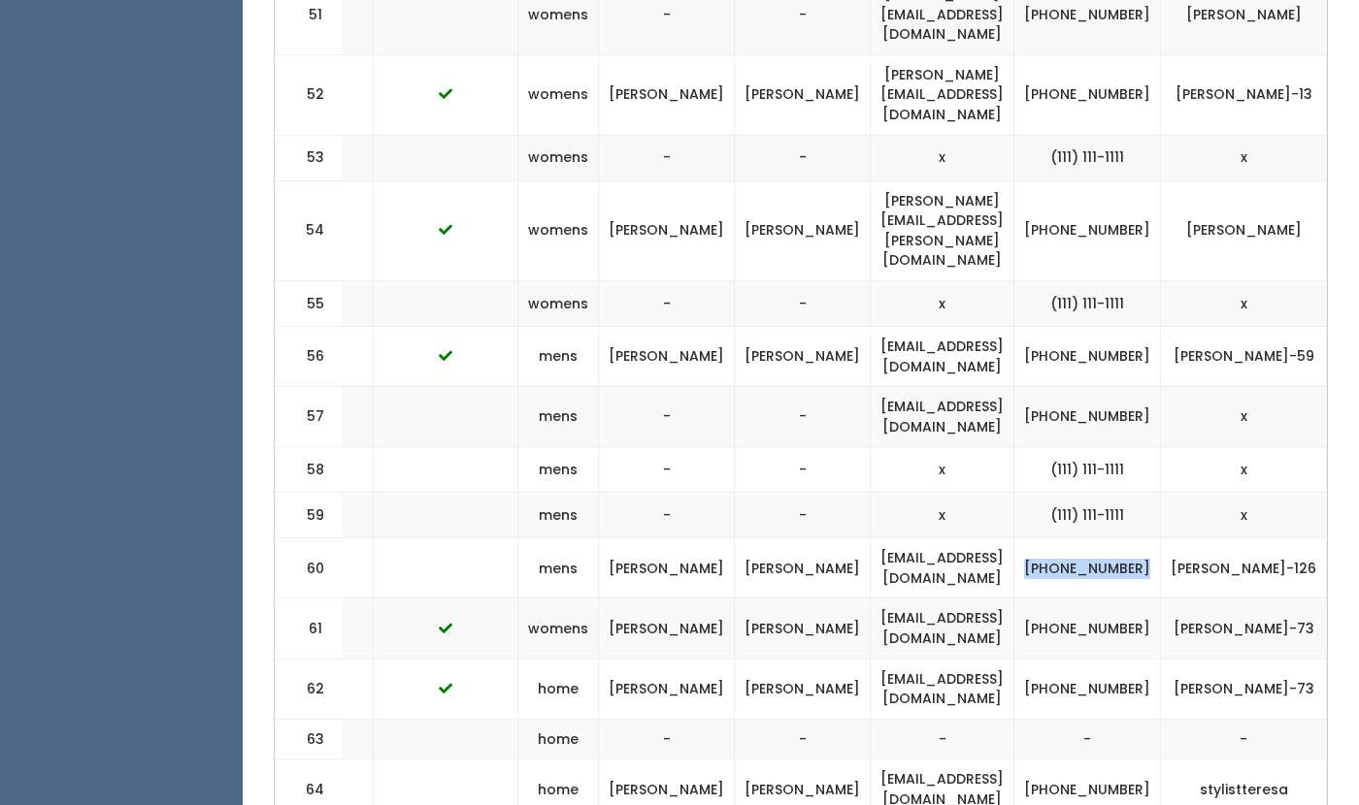
copy td "(405) 916-0126"
drag, startPoint x: 1234, startPoint y: 403, endPoint x: 1087, endPoint y: 411, distance: 147.7
click at [1087, 539] on tr "60 mens Sam Cooper samc97937@gmail.com (405) 916-0126 sam-cooper-126" at bounding box center [644, 569] width 1533 height 60
copy tr "sam-cooper-126"
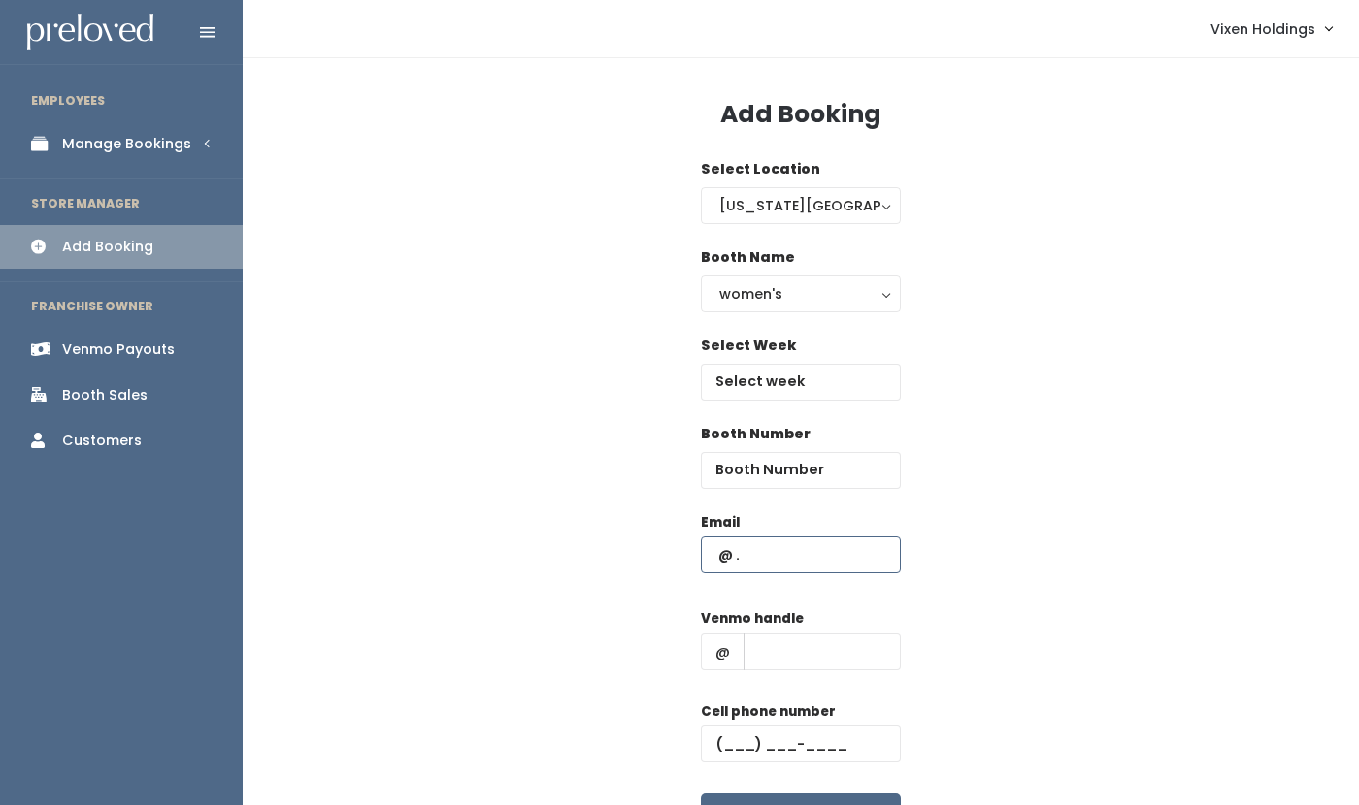
click at [713, 550] on input "text" at bounding box center [801, 555] width 200 height 37
click at [771, 471] on input "number" at bounding box center [801, 470] width 200 height 37
type input "60"
click at [705, 553] on input "text" at bounding box center [801, 555] width 200 height 37
paste input "samc97937@gmail.com"
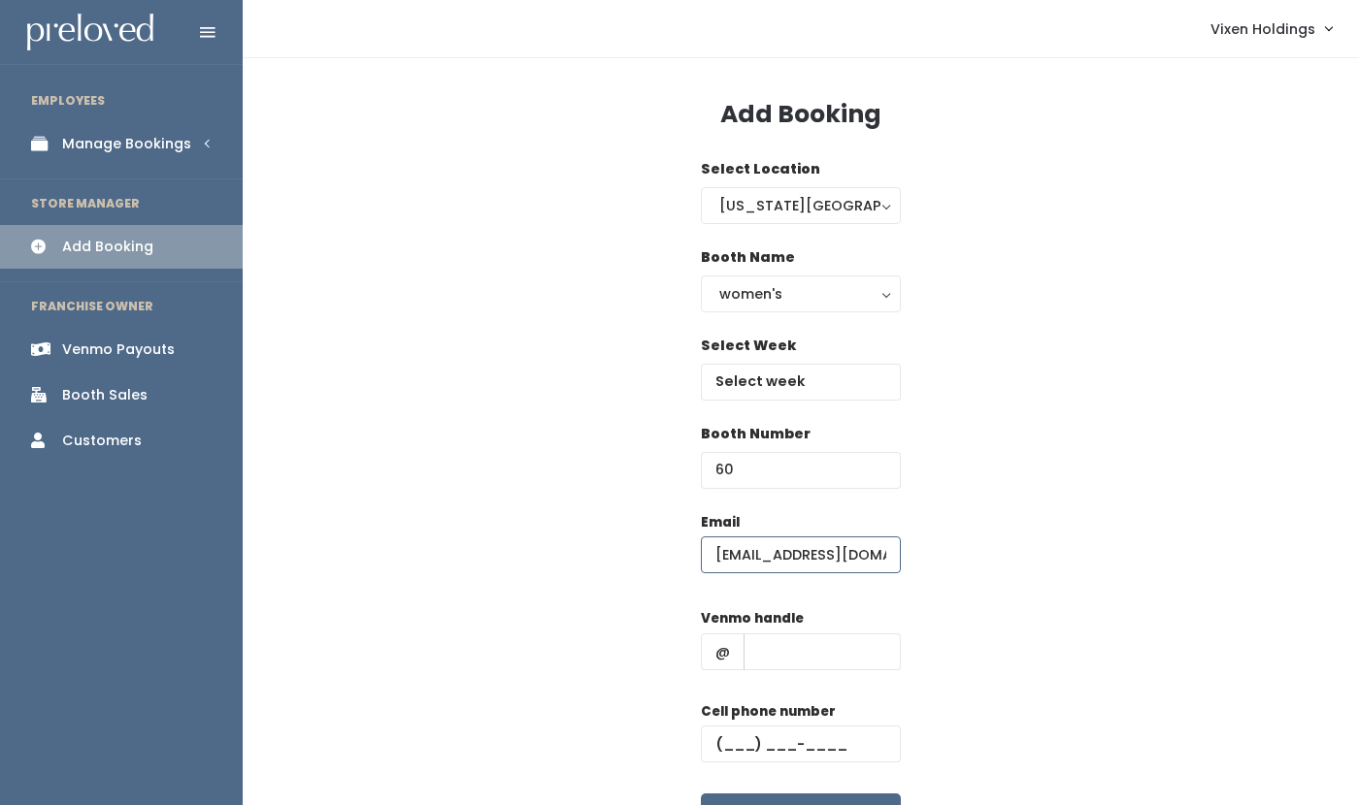
type input "samc97937@gmail.com"
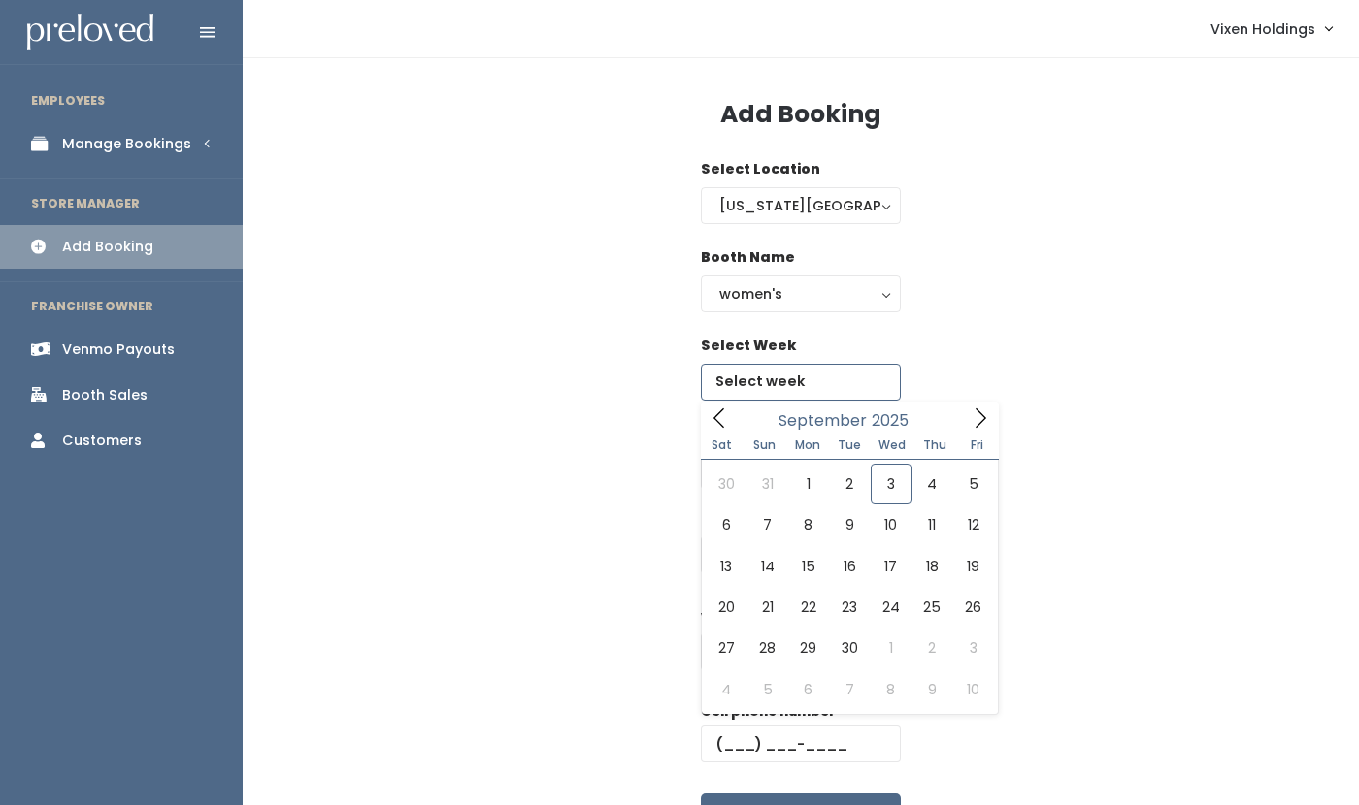
click at [781, 368] on input "text" at bounding box center [801, 382] width 200 height 37
type input "August 30 to September 5"
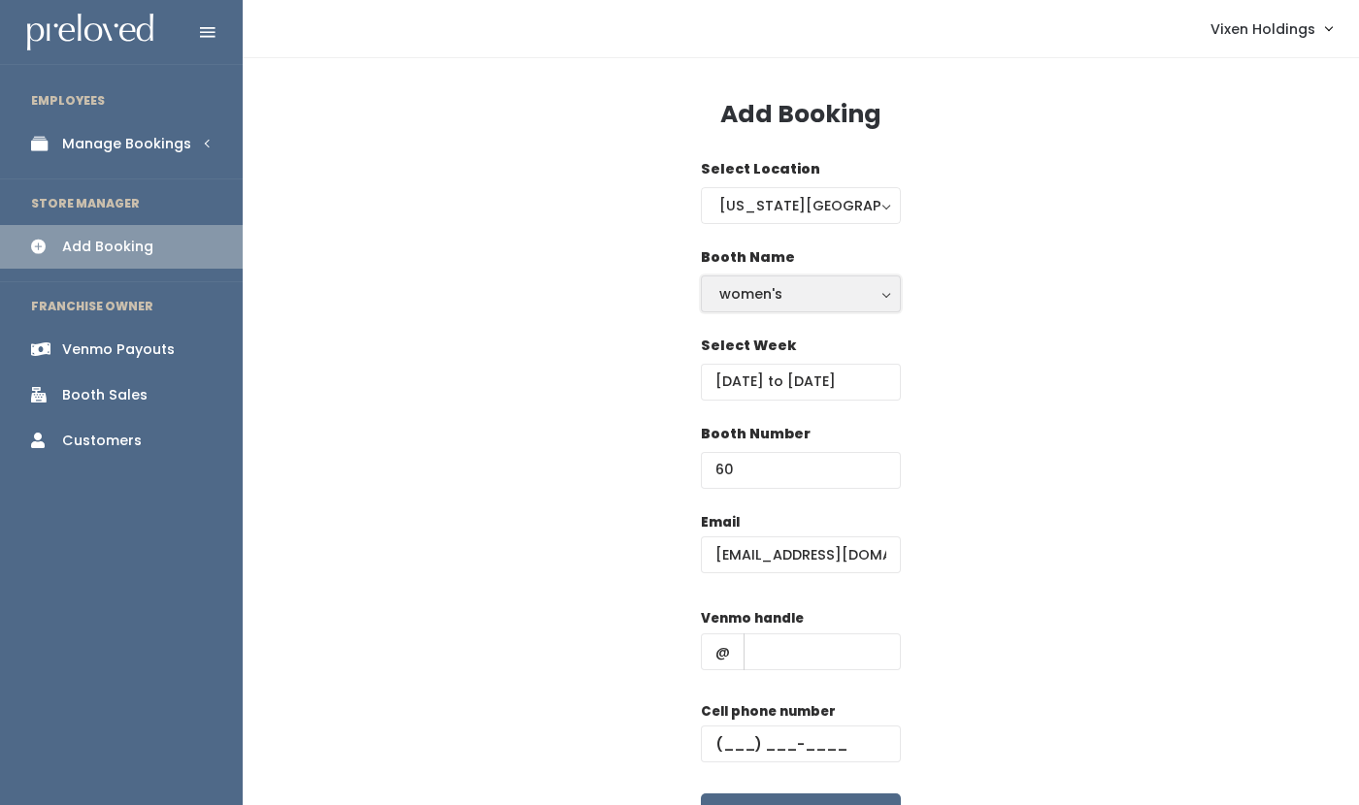
click at [770, 291] on div "women's" at bounding box center [800, 293] width 163 height 21
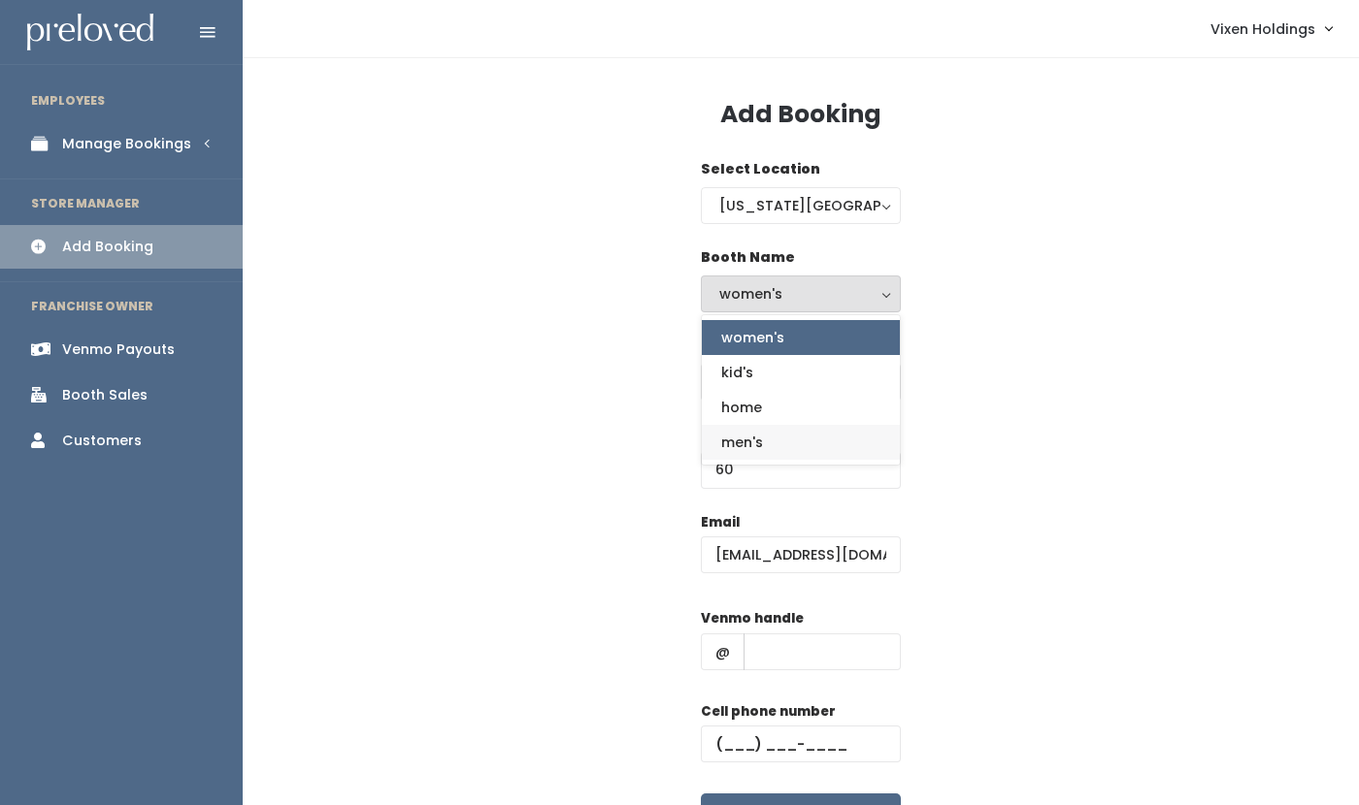
click at [755, 441] on span "men's" at bounding box center [742, 442] width 42 height 21
select select "mens"
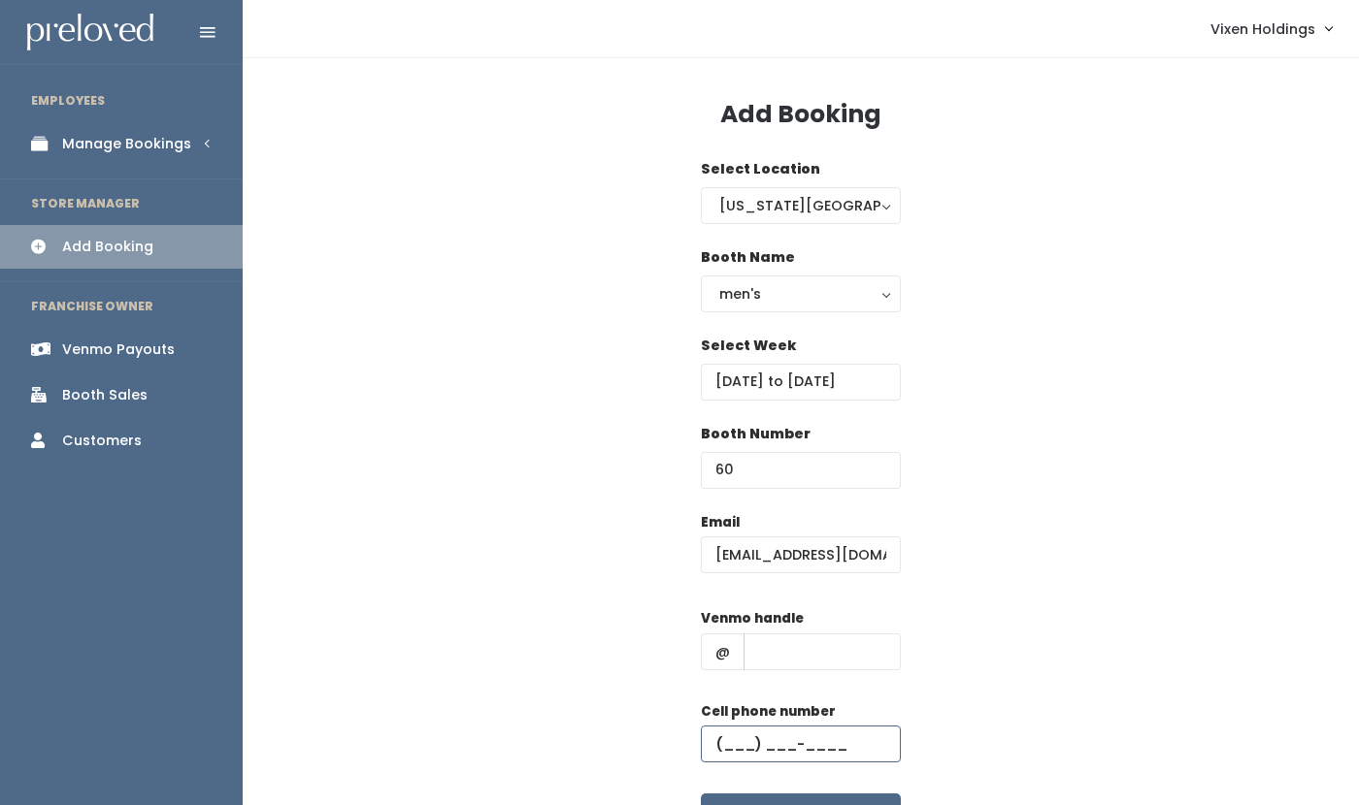
click at [713, 743] on input "text" at bounding box center [801, 744] width 200 height 37
paste input "(405) 916-0126"
type input "(405) 916-0126"
click at [774, 658] on input "text" at bounding box center [821, 652] width 157 height 37
paste input "sam-cooper-126"
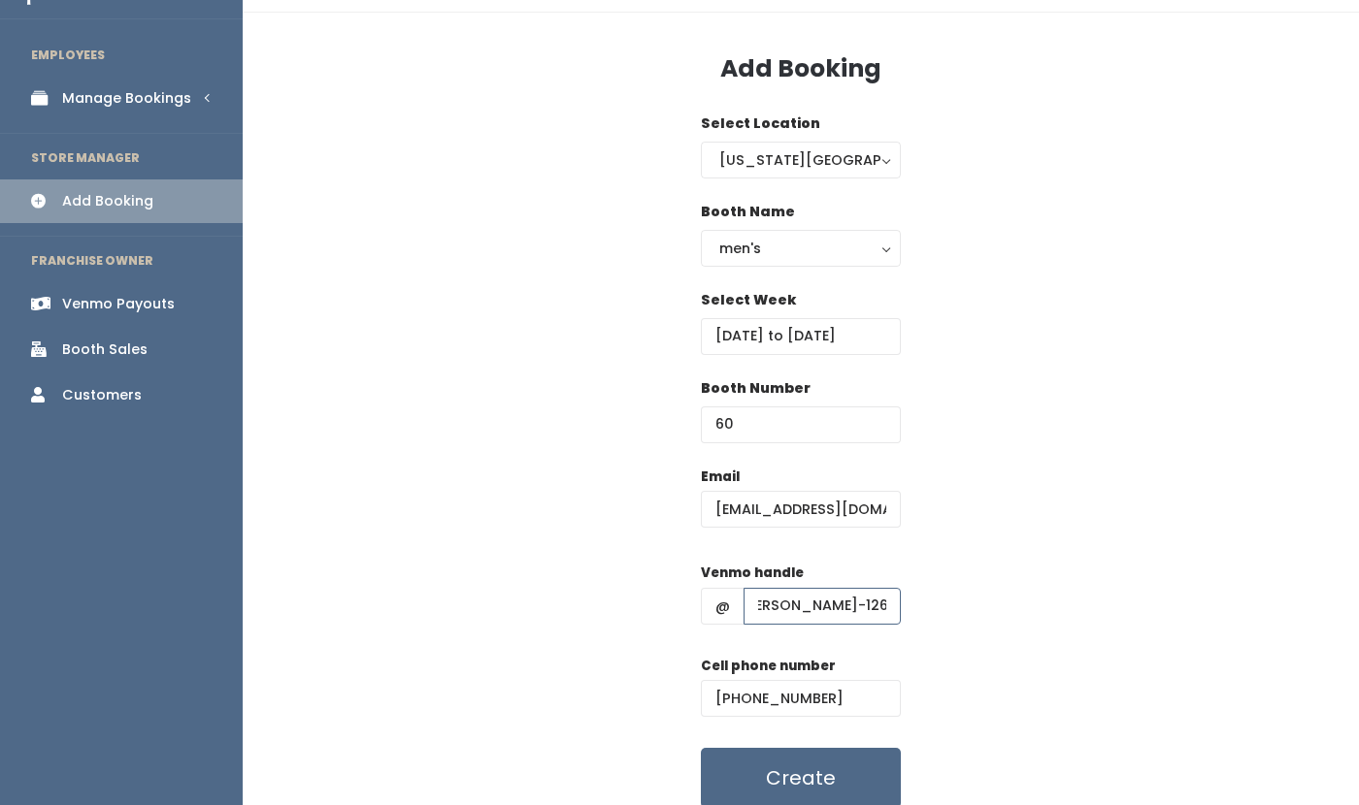
scroll to position [123, 0]
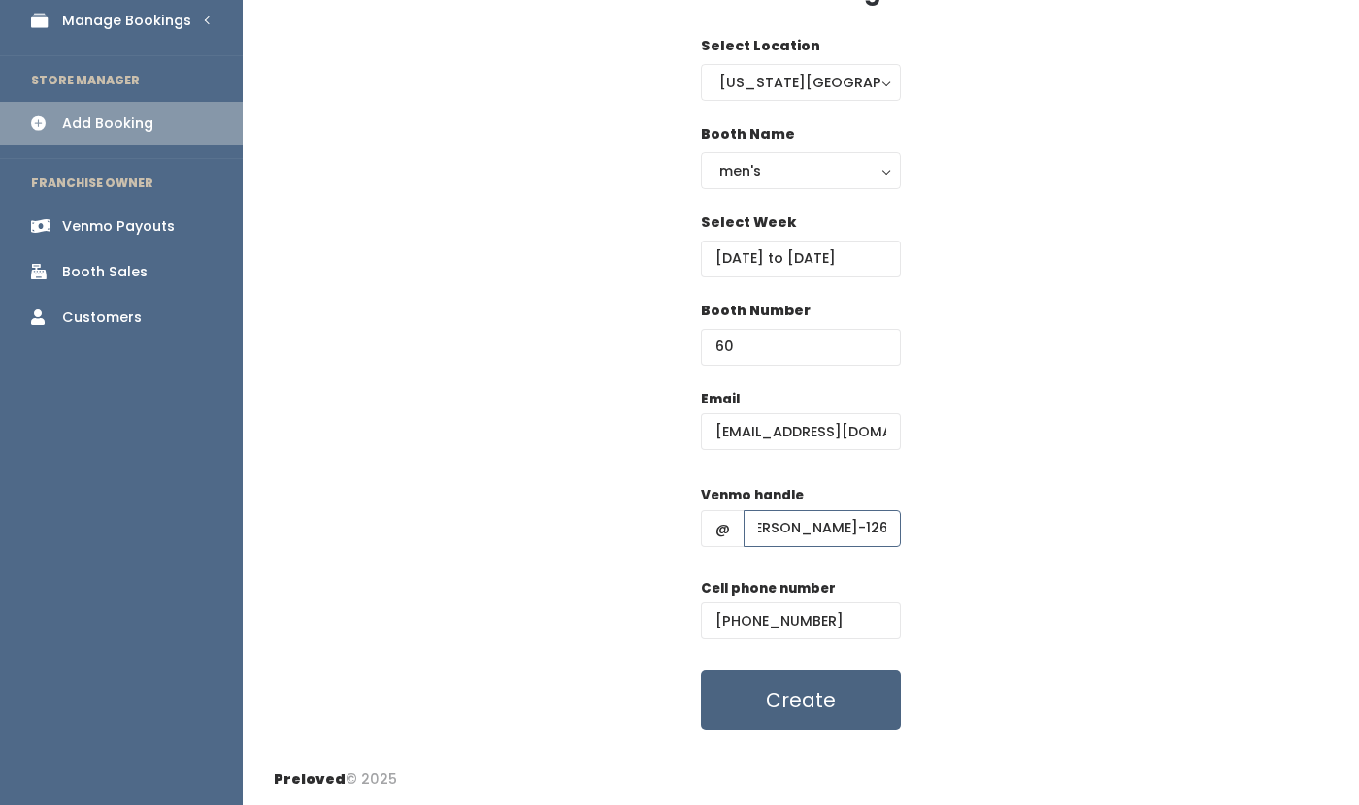
type input "sam-cooper-126"
click at [843, 711] on button "Create" at bounding box center [801, 701] width 200 height 60
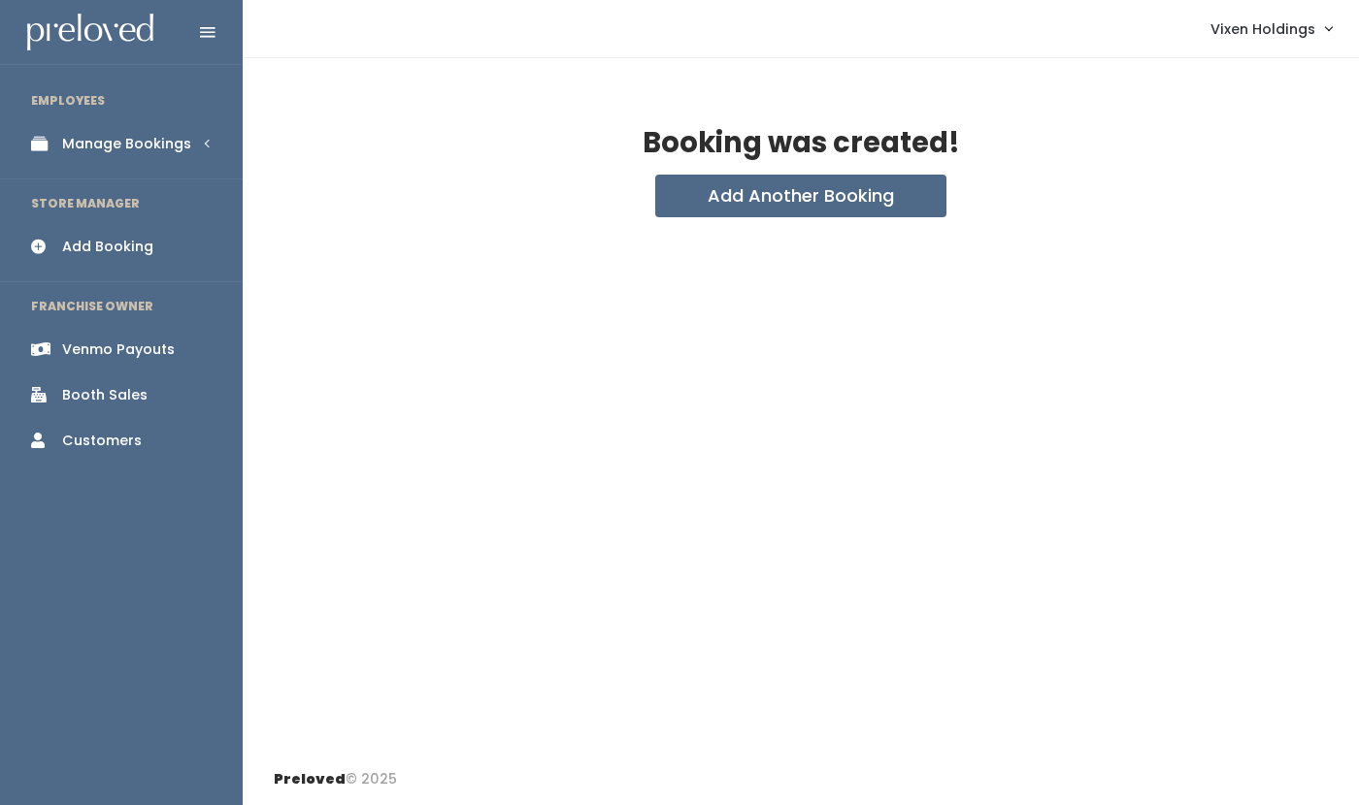
click at [154, 151] on div "Manage Bookings" at bounding box center [126, 144] width 129 height 20
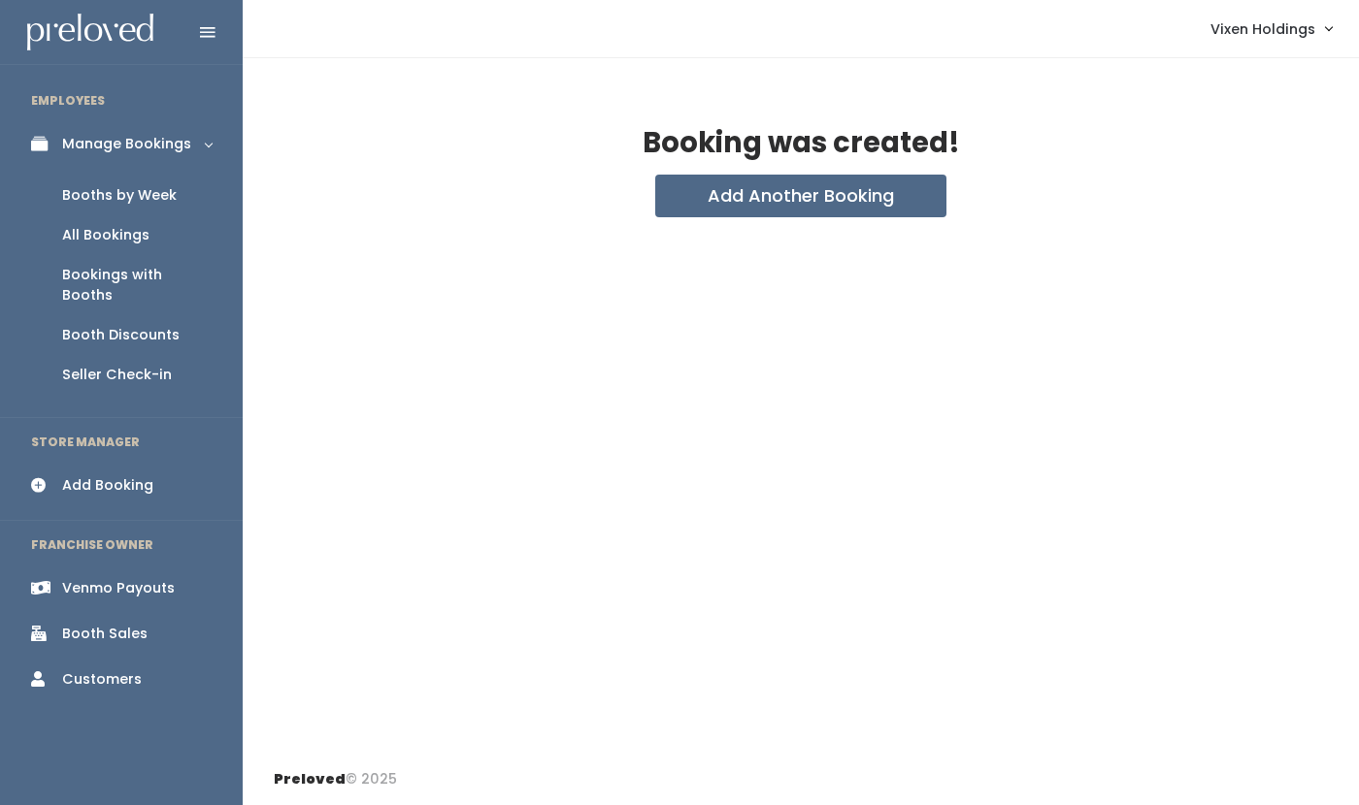
click at [154, 197] on div "Booths by Week" at bounding box center [119, 195] width 115 height 20
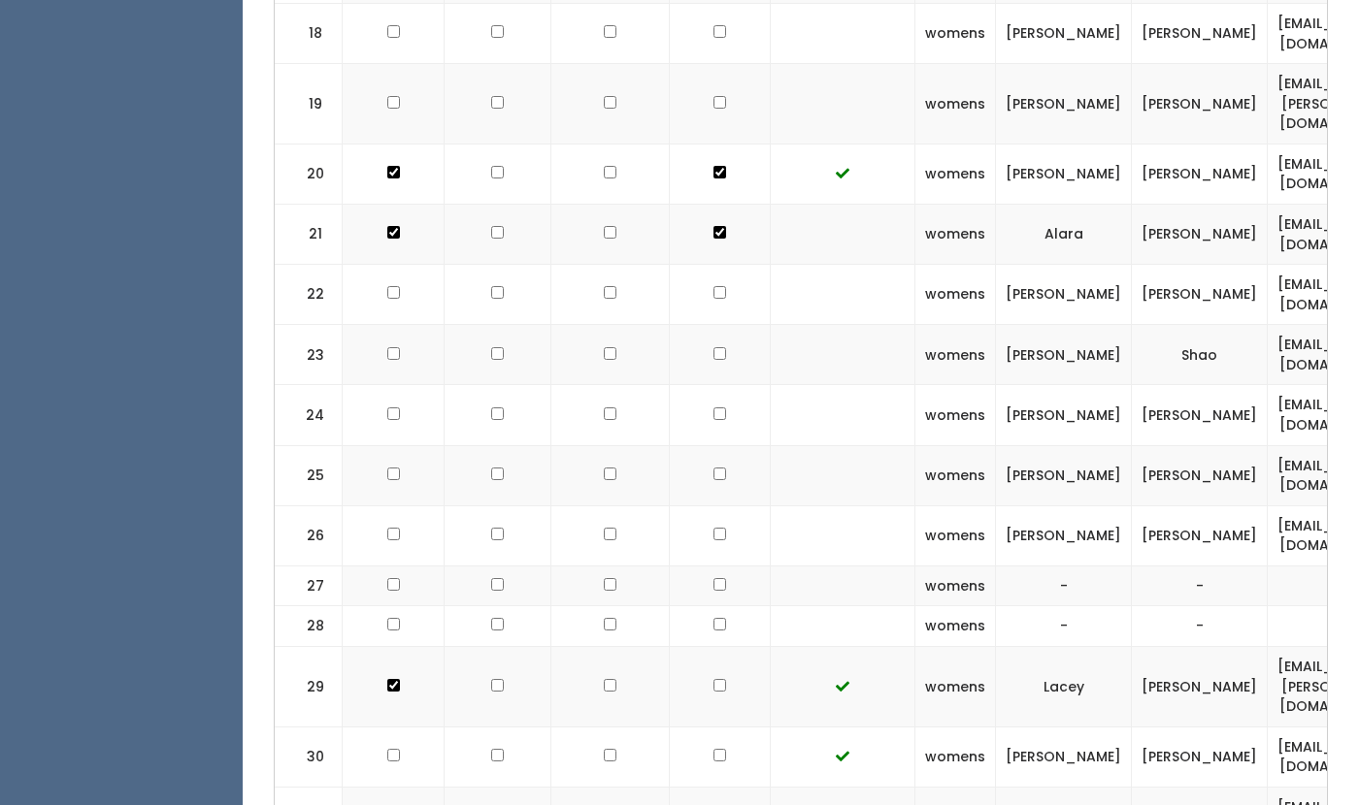
scroll to position [1642, 0]
click at [711, 505] on td at bounding box center [720, 535] width 101 height 60
checkbox input "true"
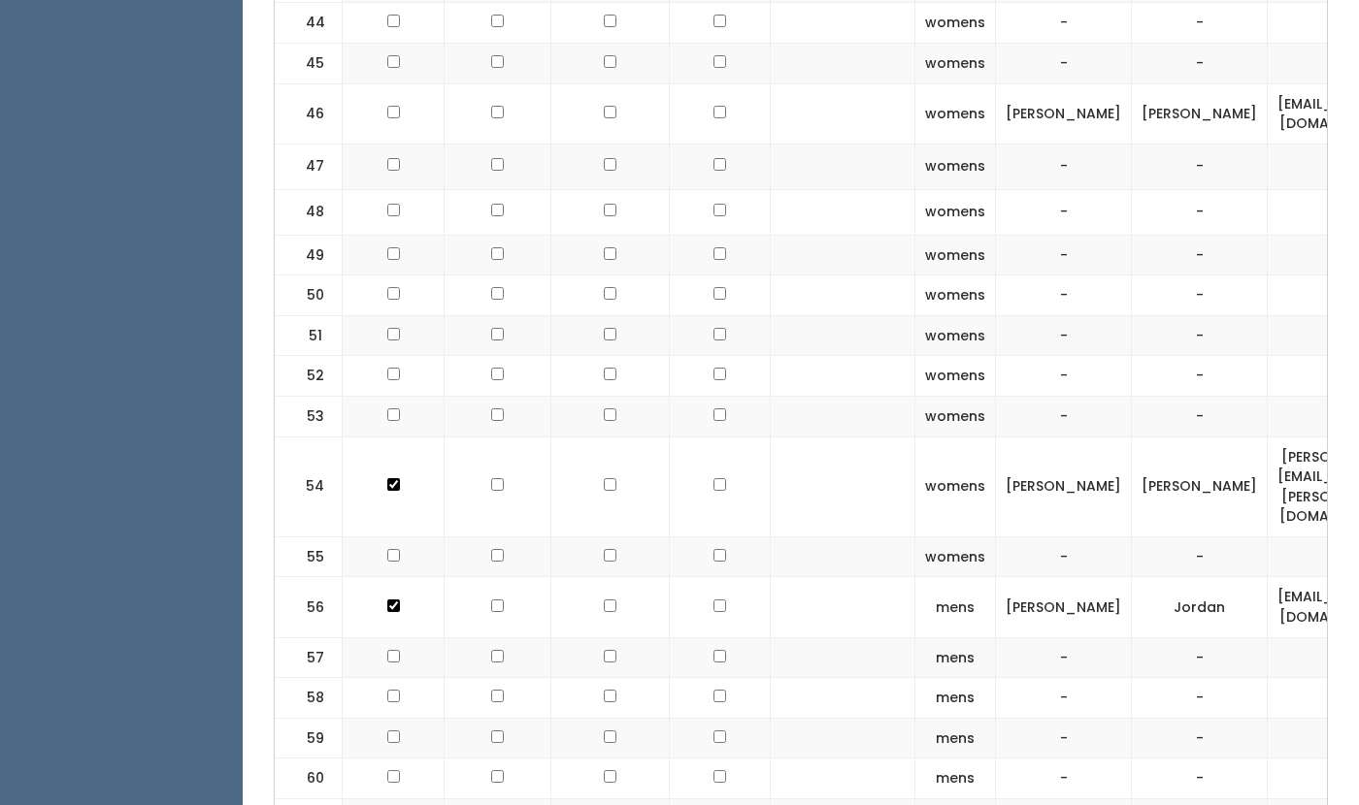
scroll to position [3311, 0]
